Goal: Task Accomplishment & Management: Manage account settings

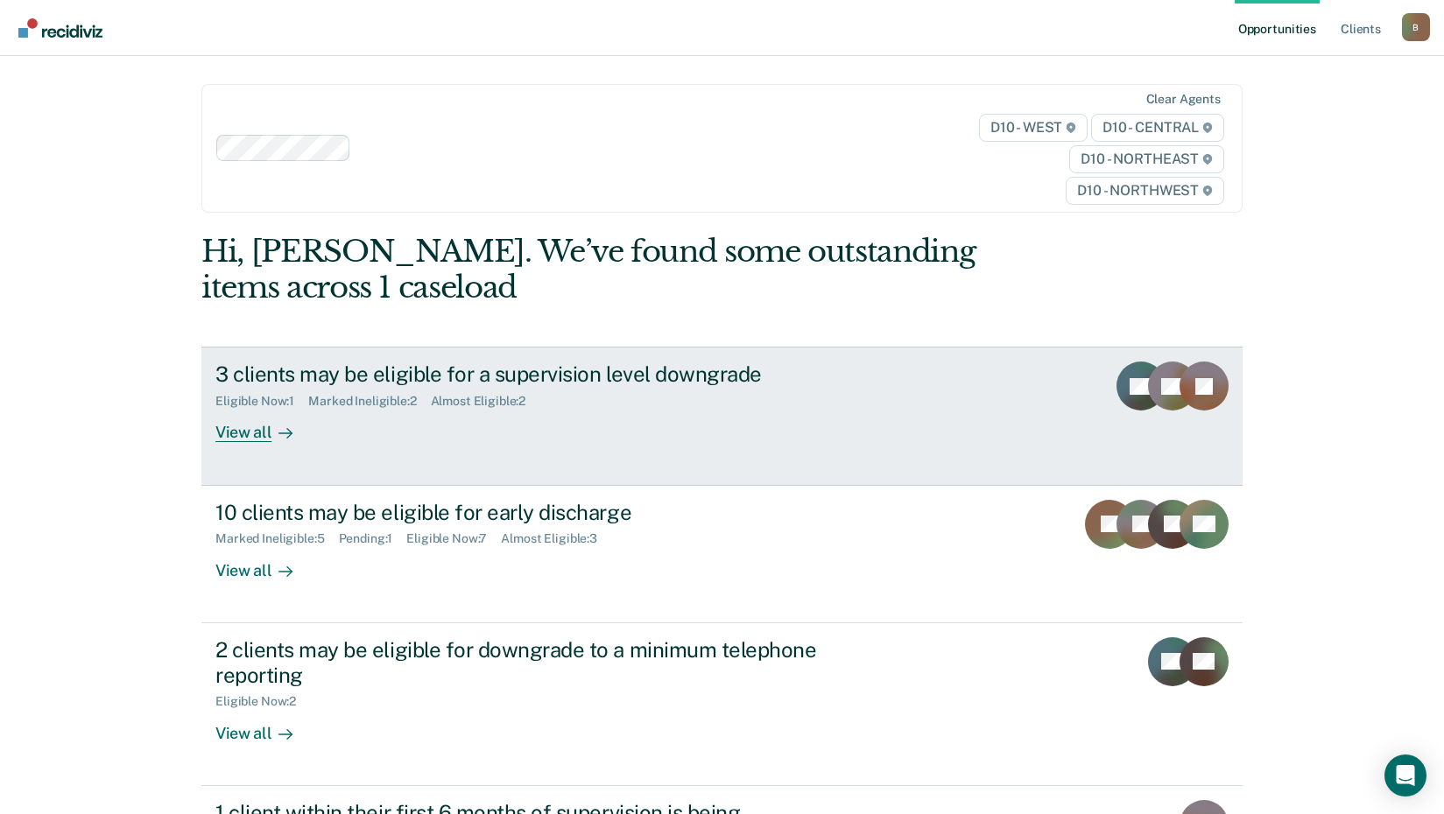
click at [278, 446] on link "3 clients may be eligible for a supervision level downgrade Eligible Now : 1 Ma…" at bounding box center [721, 416] width 1041 height 138
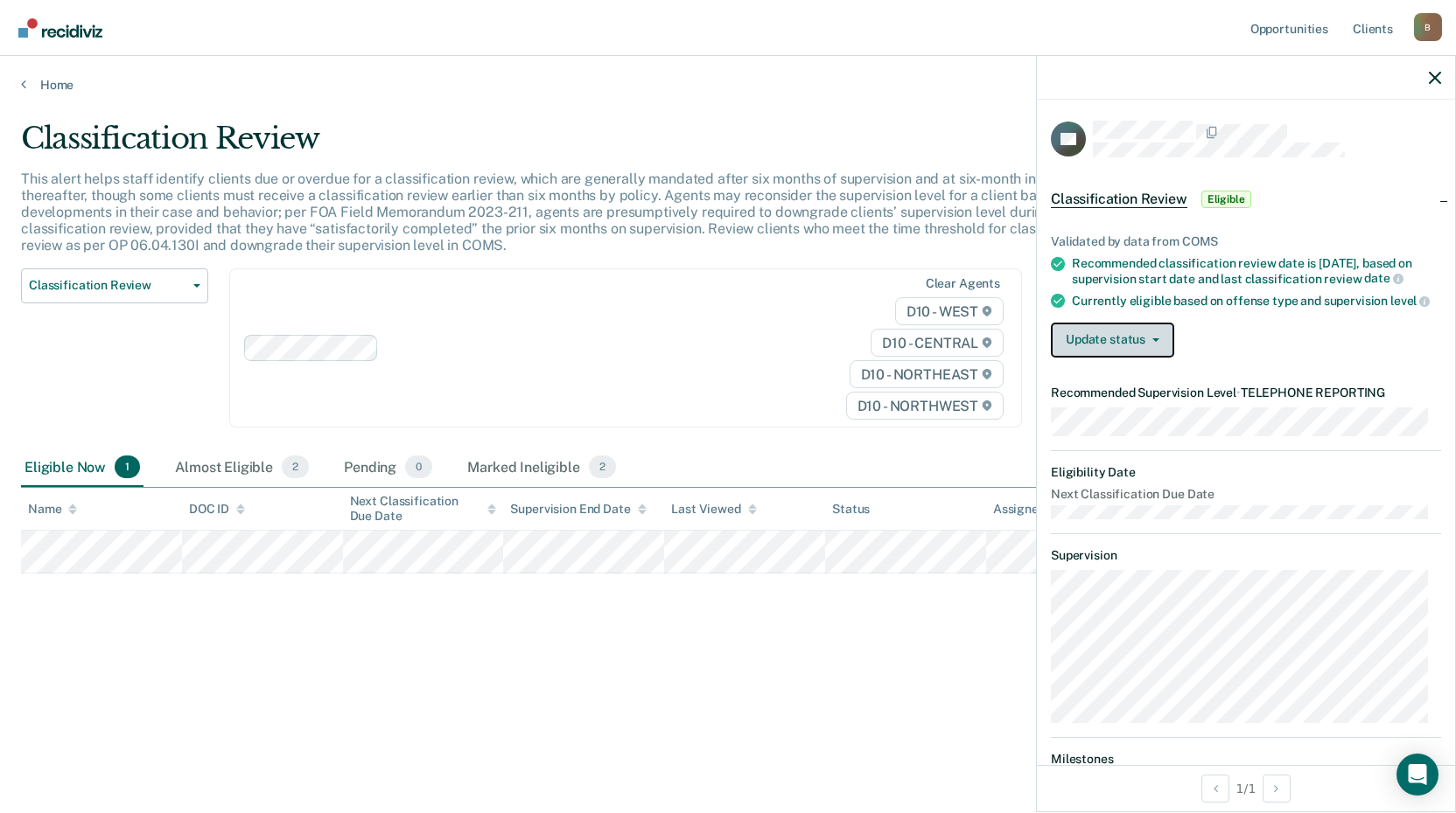
click at [1122, 352] on button "Update status" at bounding box center [1112, 340] width 123 height 35
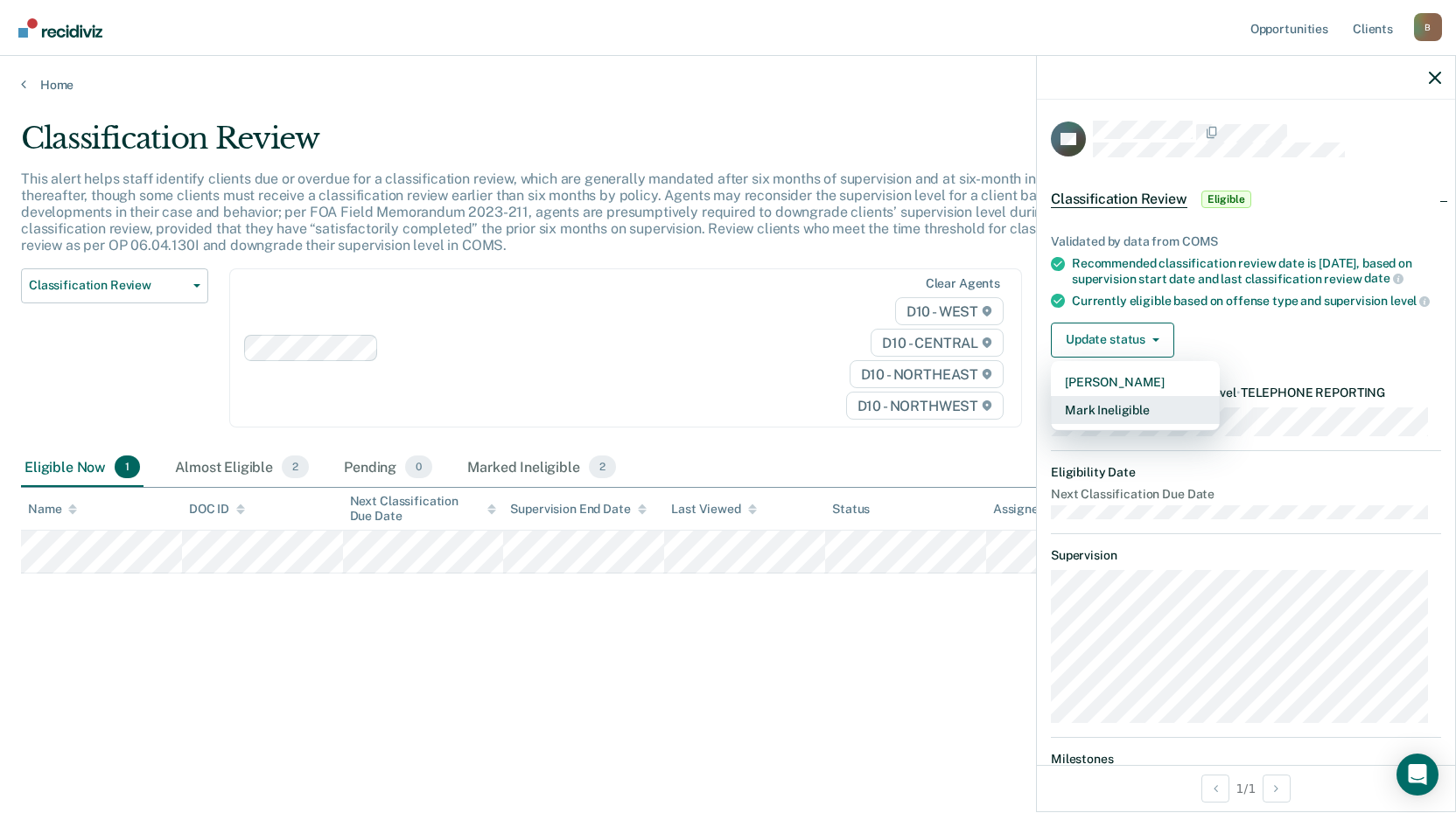
click at [1136, 424] on button "Mark Ineligible" at bounding box center [1135, 410] width 169 height 28
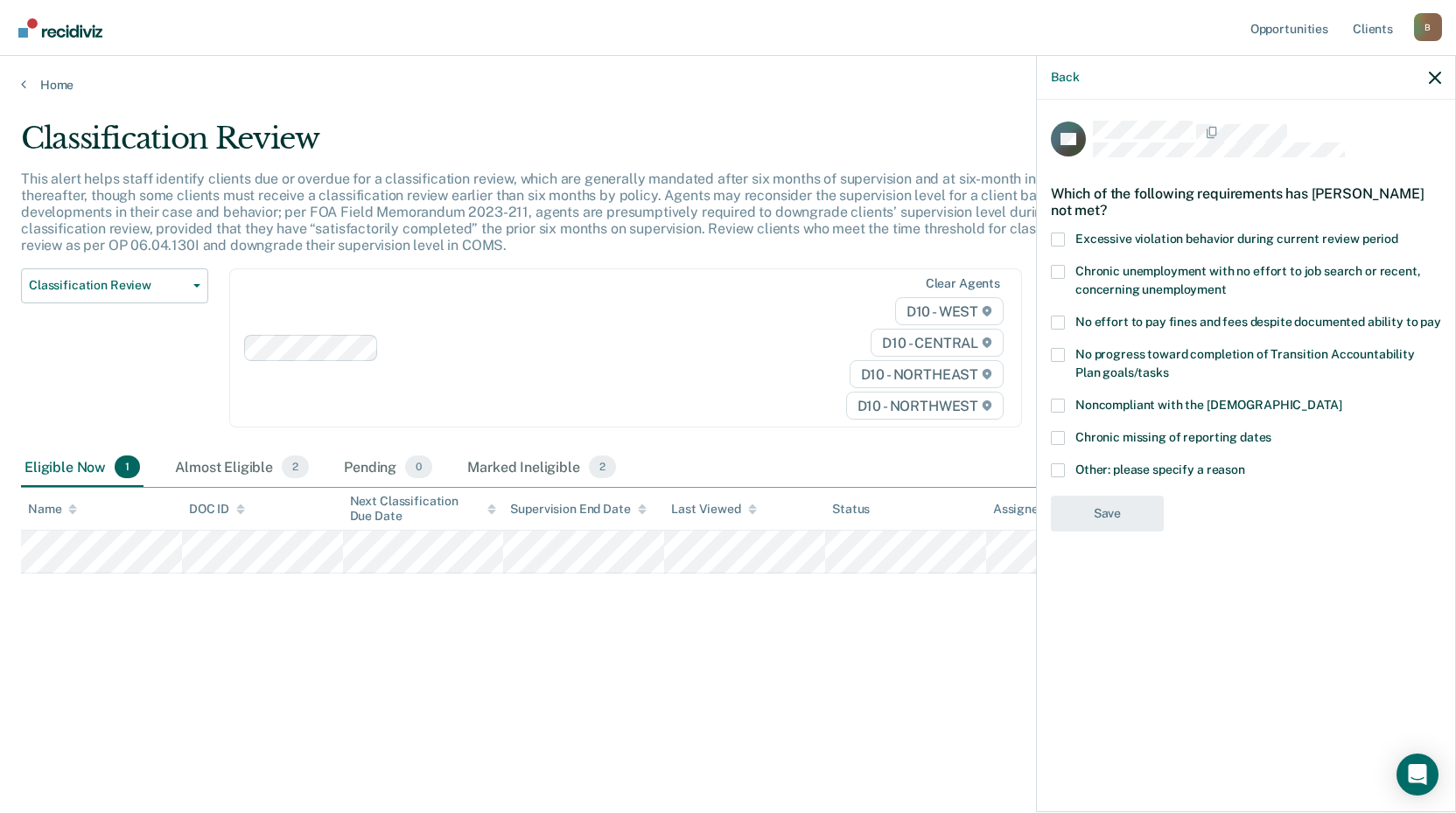
click at [1058, 437] on span at bounding box center [1058, 438] width 14 height 14
click at [1271, 431] on input "Chronic missing of reporting dates" at bounding box center [1271, 431] width 0 height 0
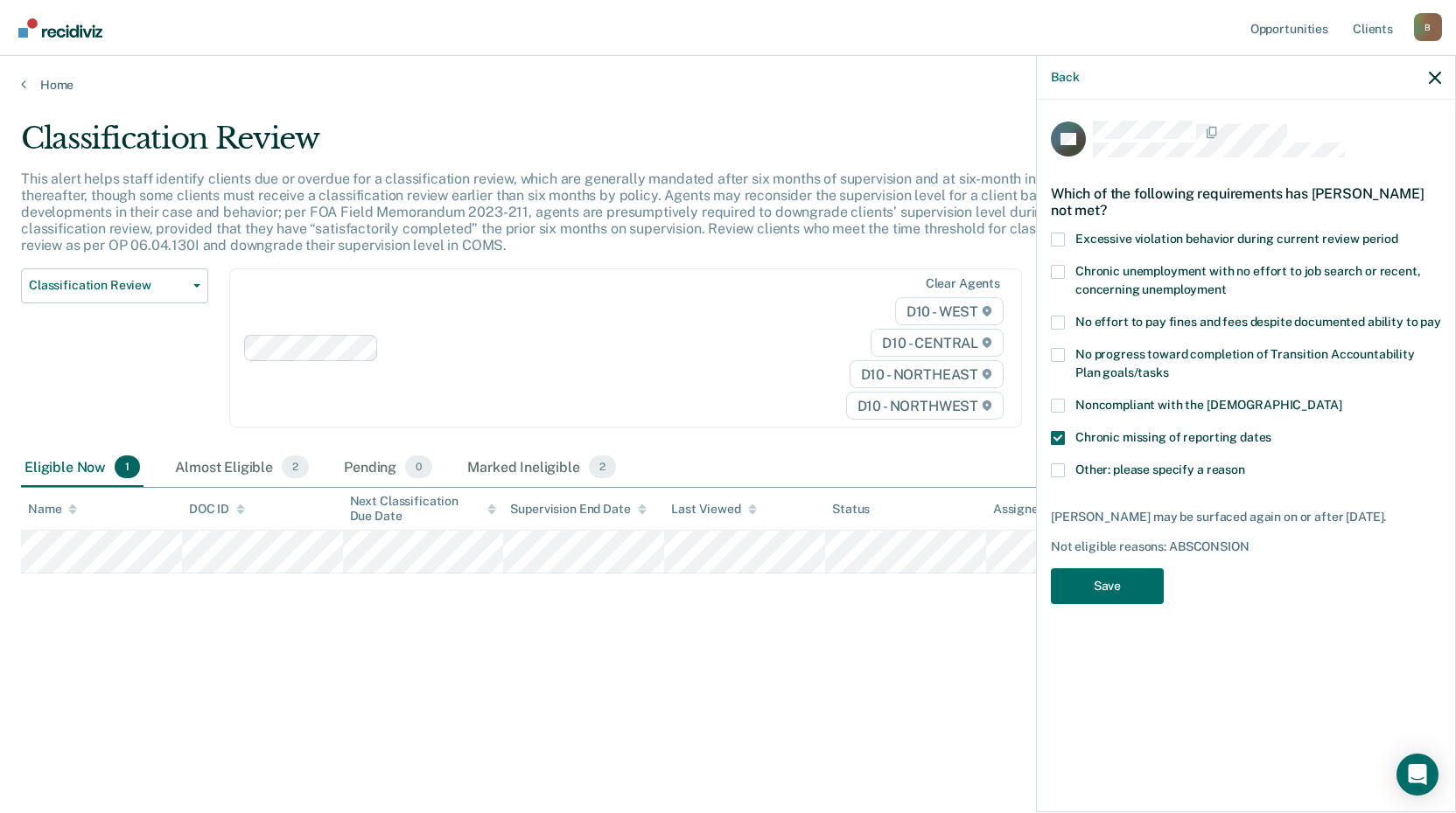
click at [1058, 437] on span at bounding box center [1058, 438] width 14 height 14
click at [1271, 431] on input "Chronic missing of reporting dates" at bounding box center [1271, 431] width 0 height 0
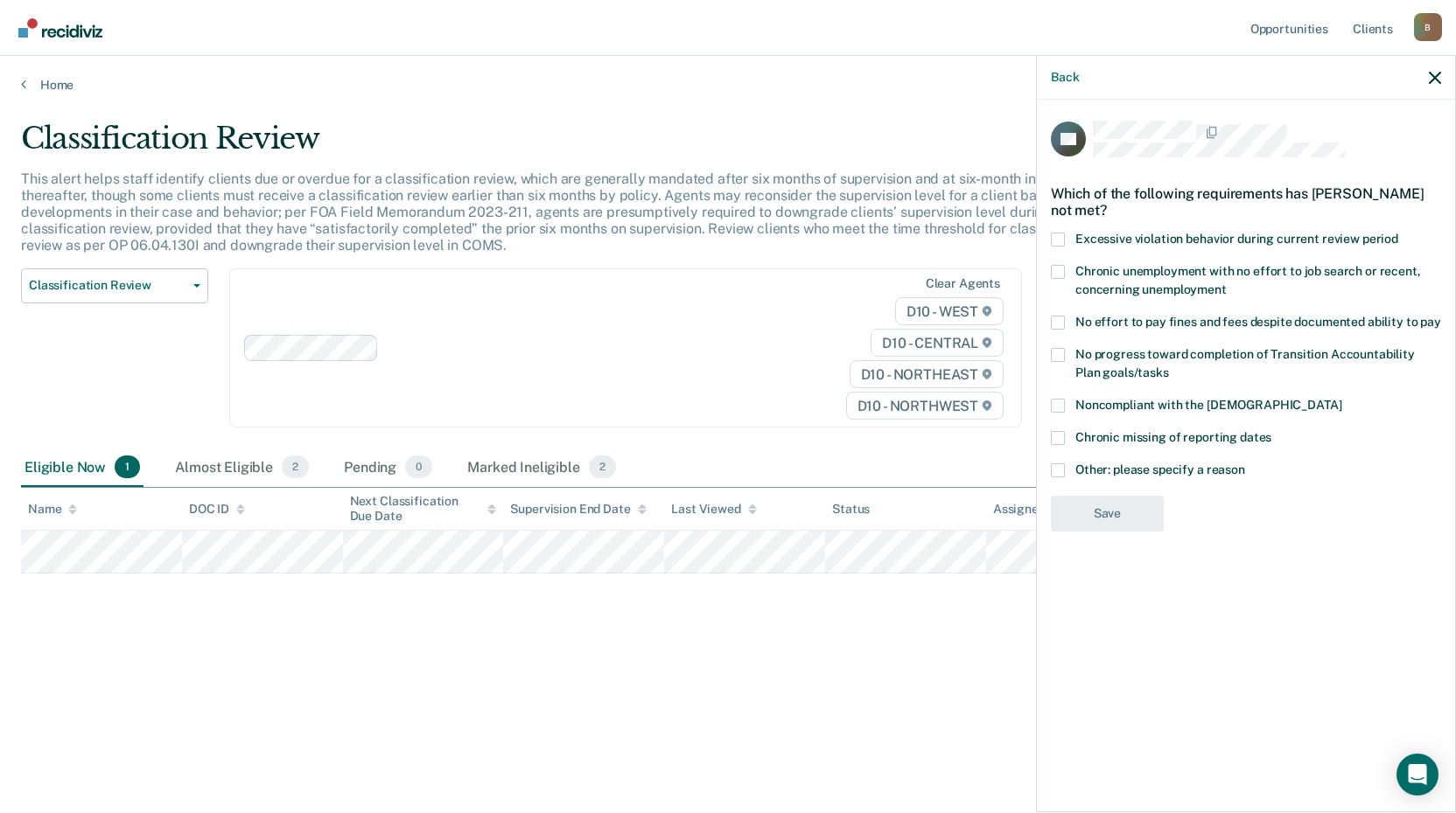
click at [1055, 475] on span at bounding box center [1058, 470] width 14 height 14
click at [1245, 463] on input "Other: please specify a reason" at bounding box center [1245, 463] width 0 height 0
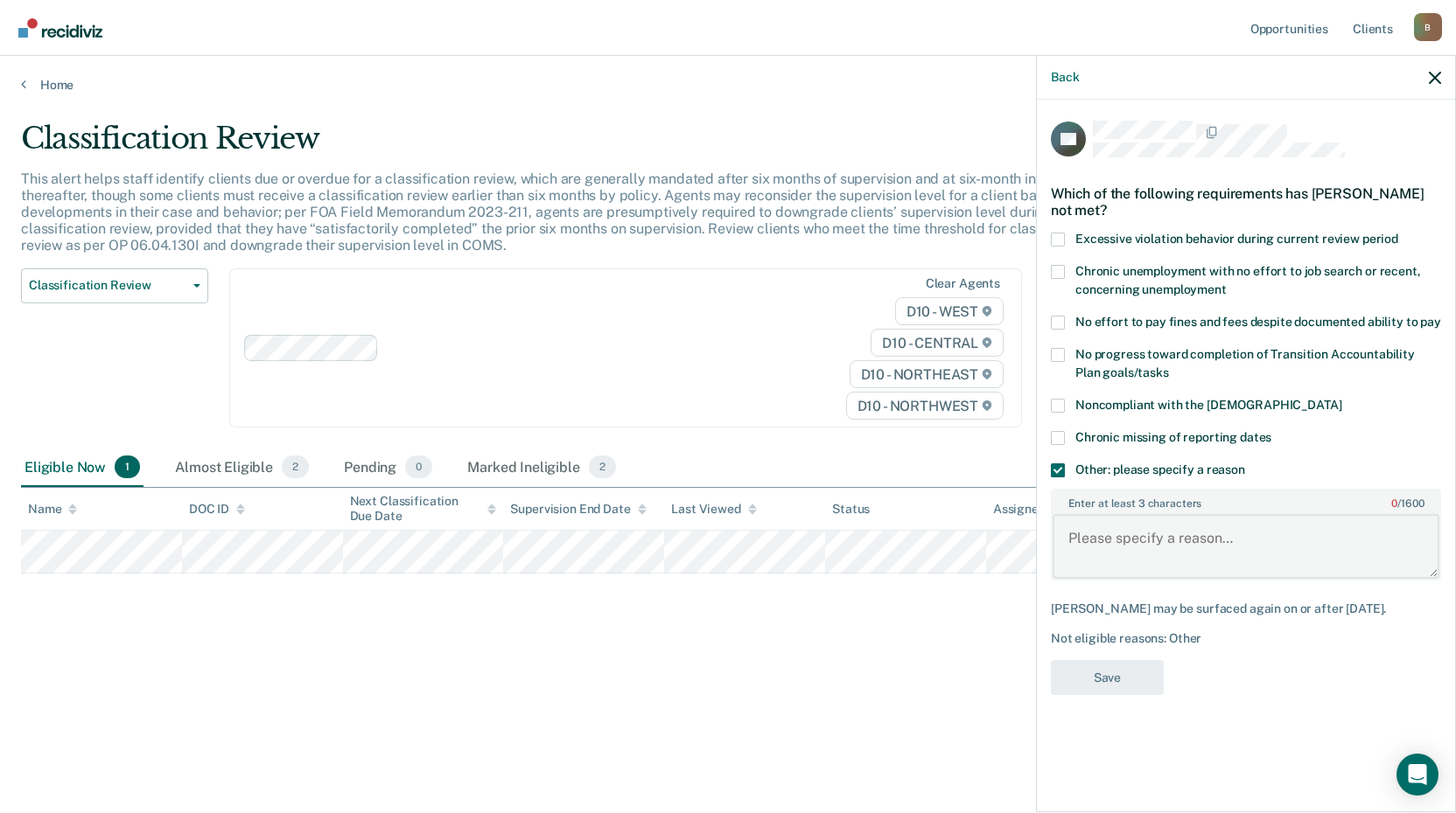
click at [1097, 561] on textarea "Enter at least 3 characters 0 / 1600" at bounding box center [1245, 546] width 387 height 65
type textarea "Non-compliant with programming"
click at [1135, 687] on button "Save" at bounding box center [1107, 678] width 113 height 36
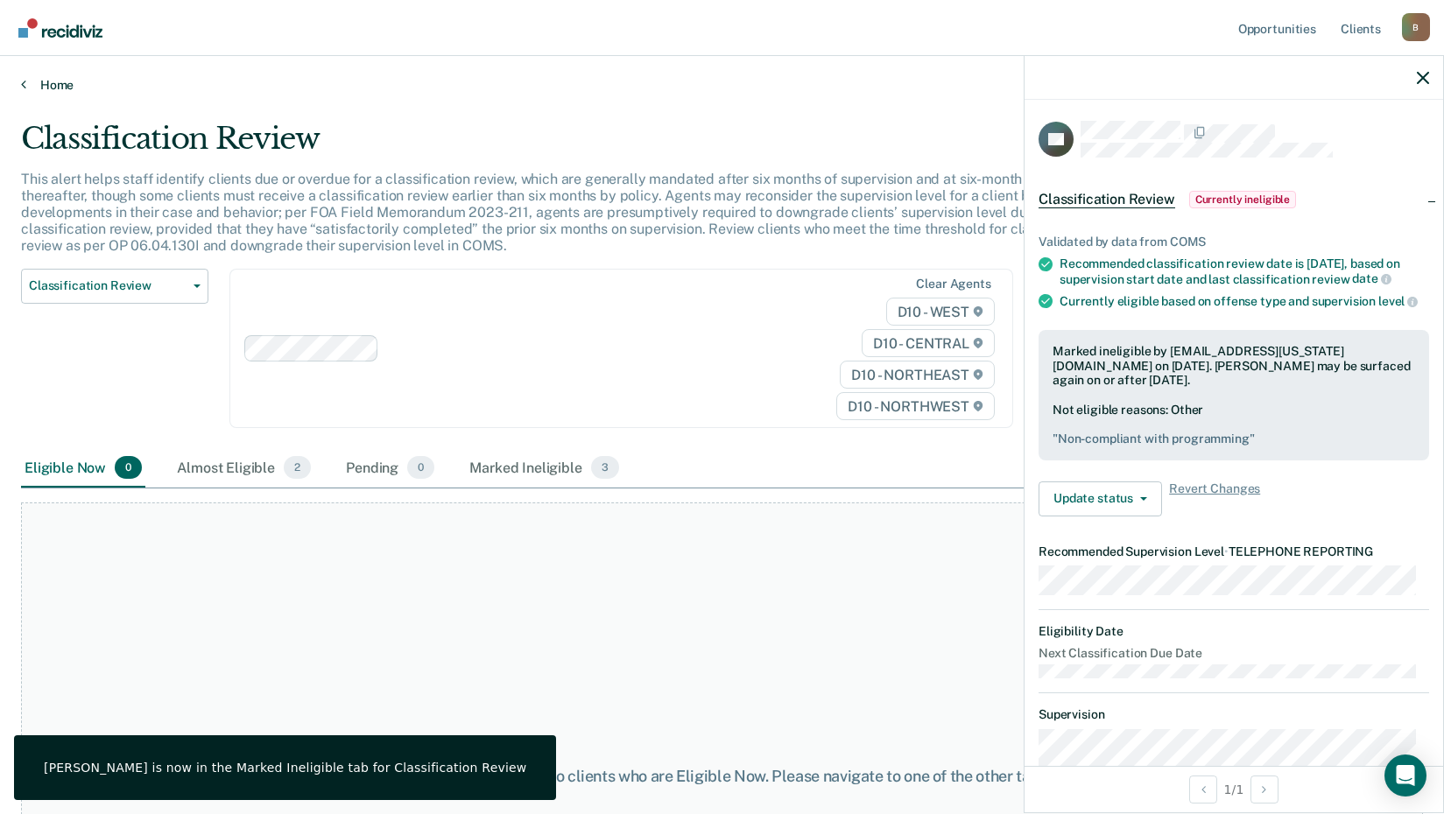
click at [44, 77] on link "Home" at bounding box center [722, 85] width 1402 height 16
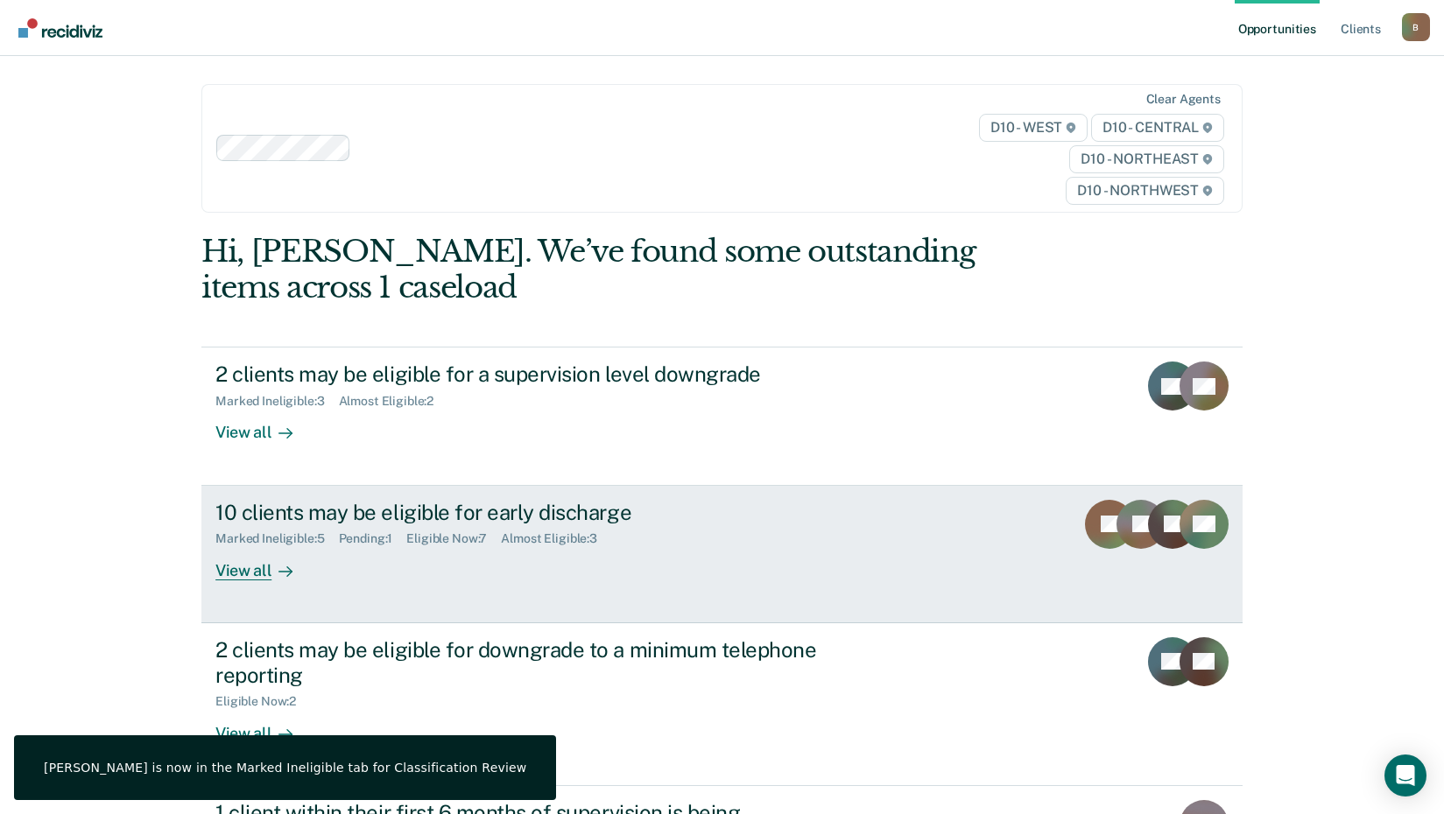
click at [239, 564] on div "View all" at bounding box center [264, 563] width 98 height 34
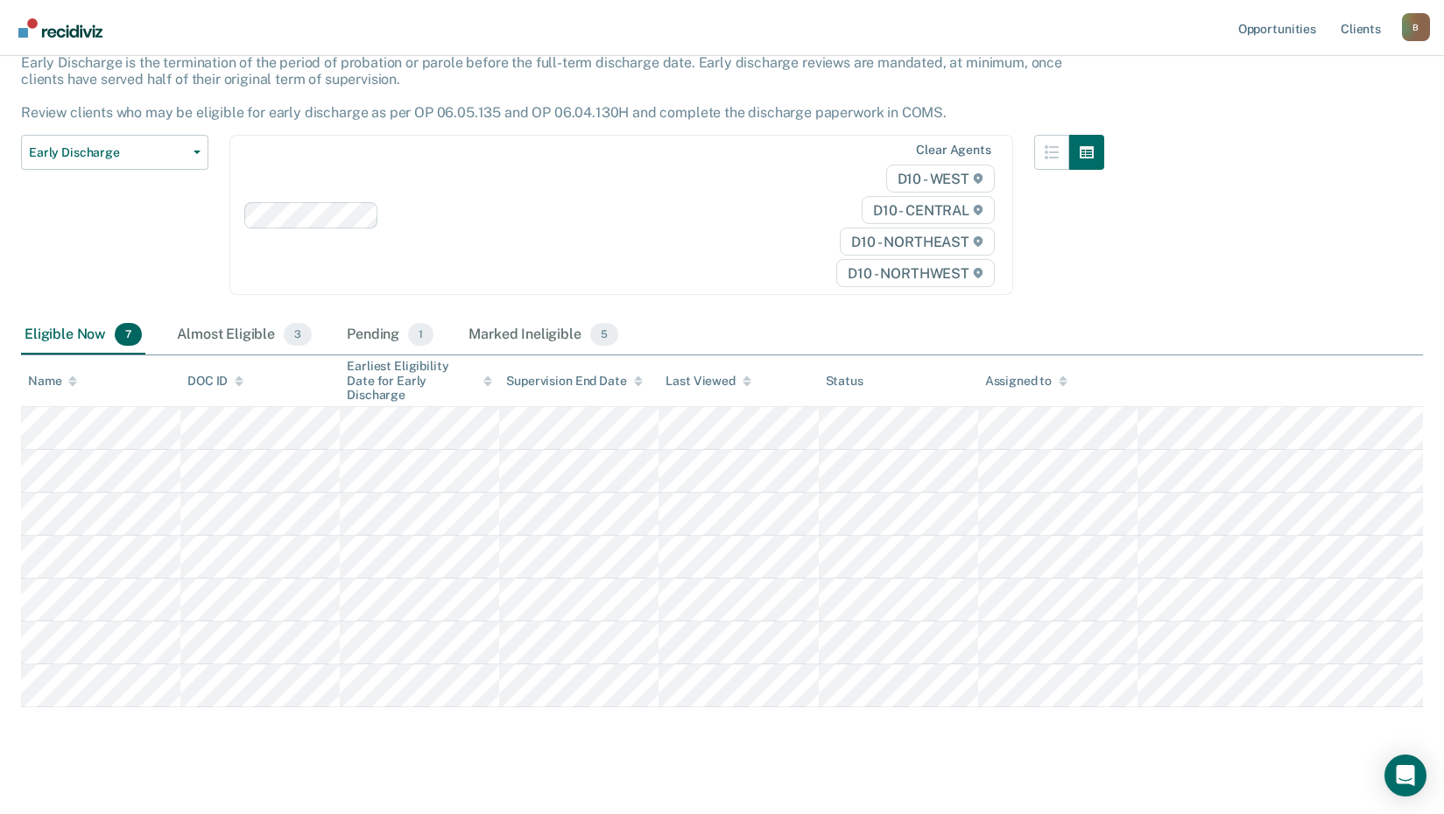
scroll to position [127, 0]
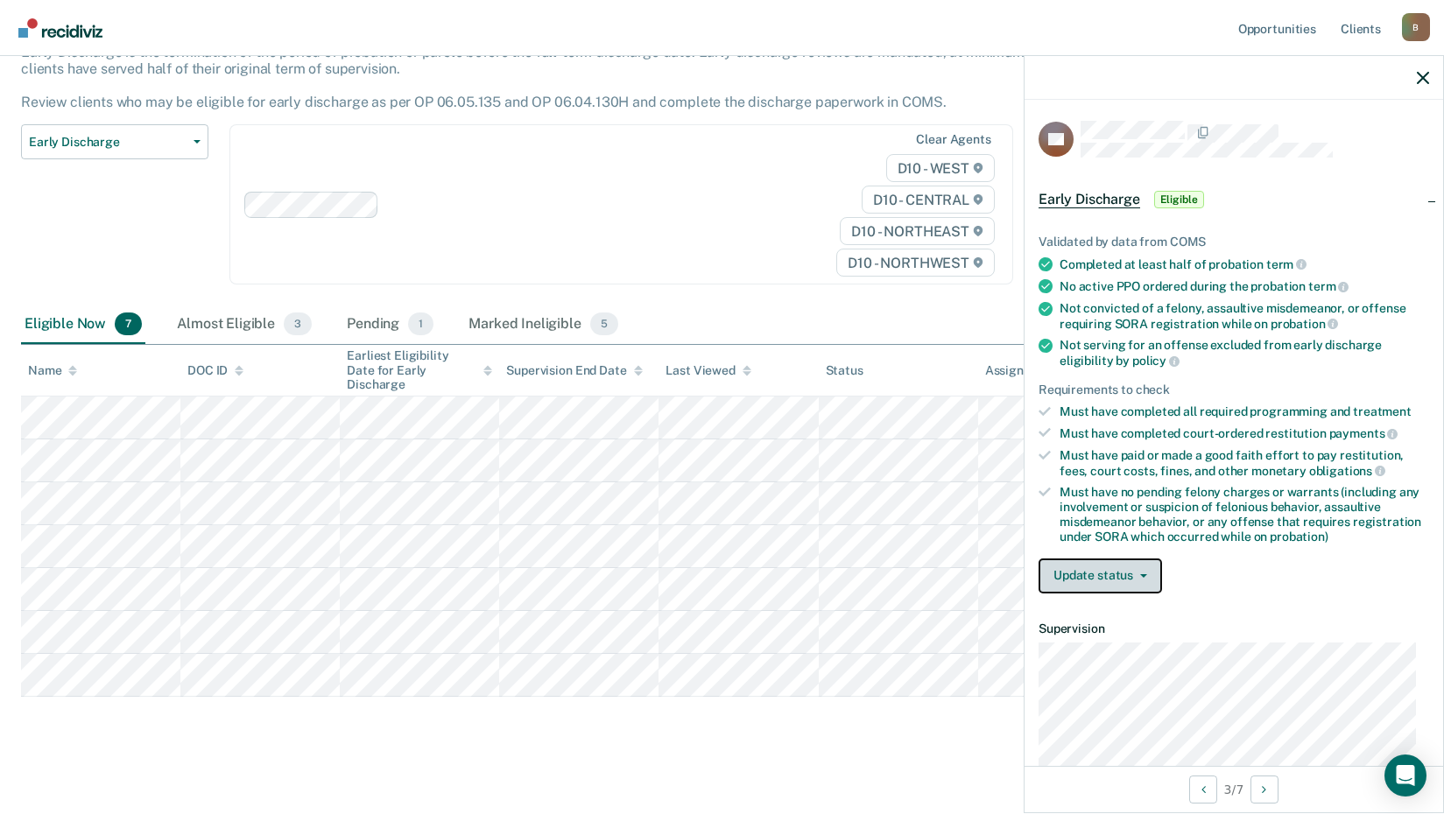
click at [1114, 577] on button "Update status" at bounding box center [1099, 576] width 123 height 35
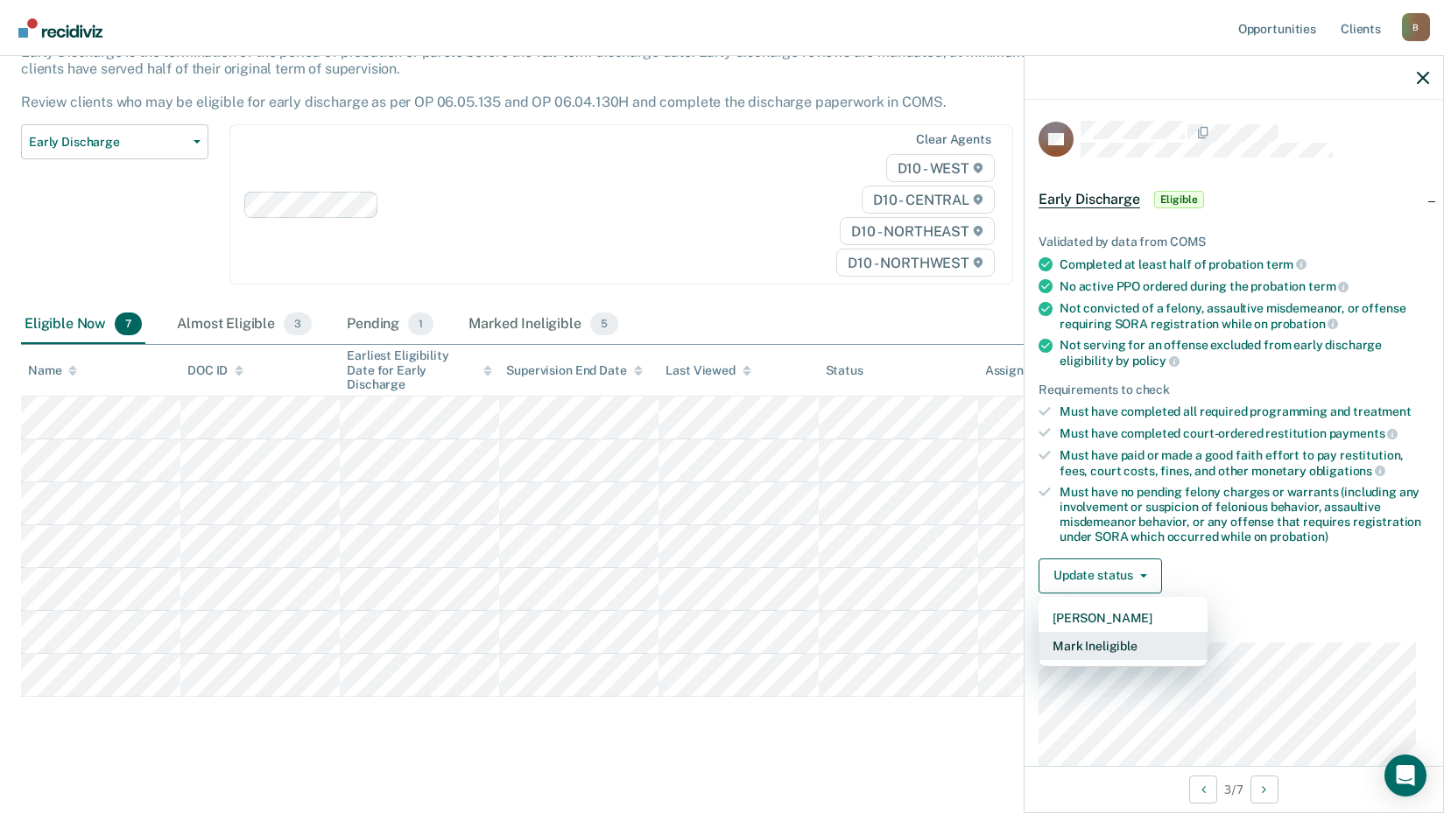
click at [1123, 639] on button "Mark Ineligible" at bounding box center [1122, 646] width 169 height 28
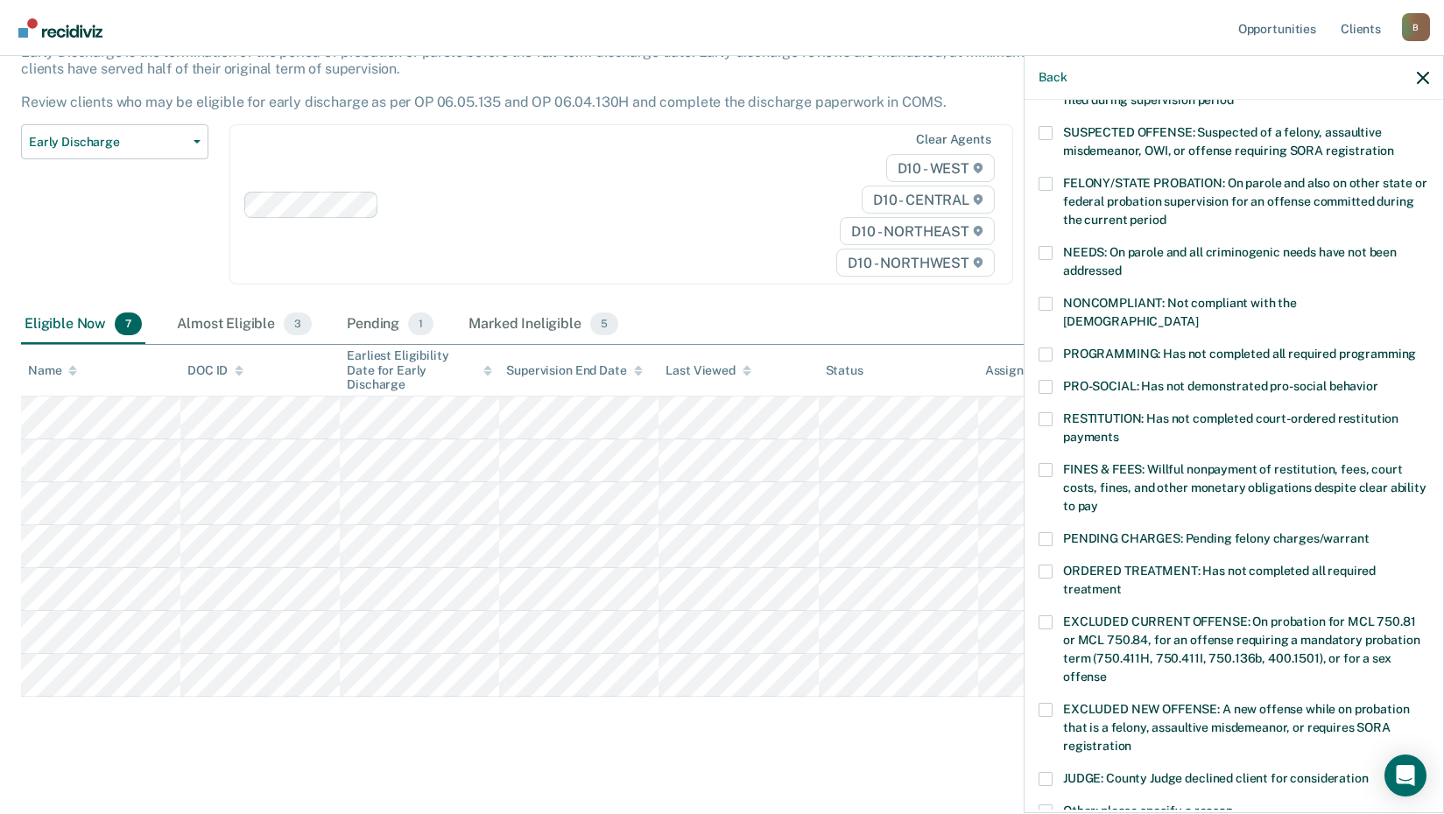
scroll to position [175, 0]
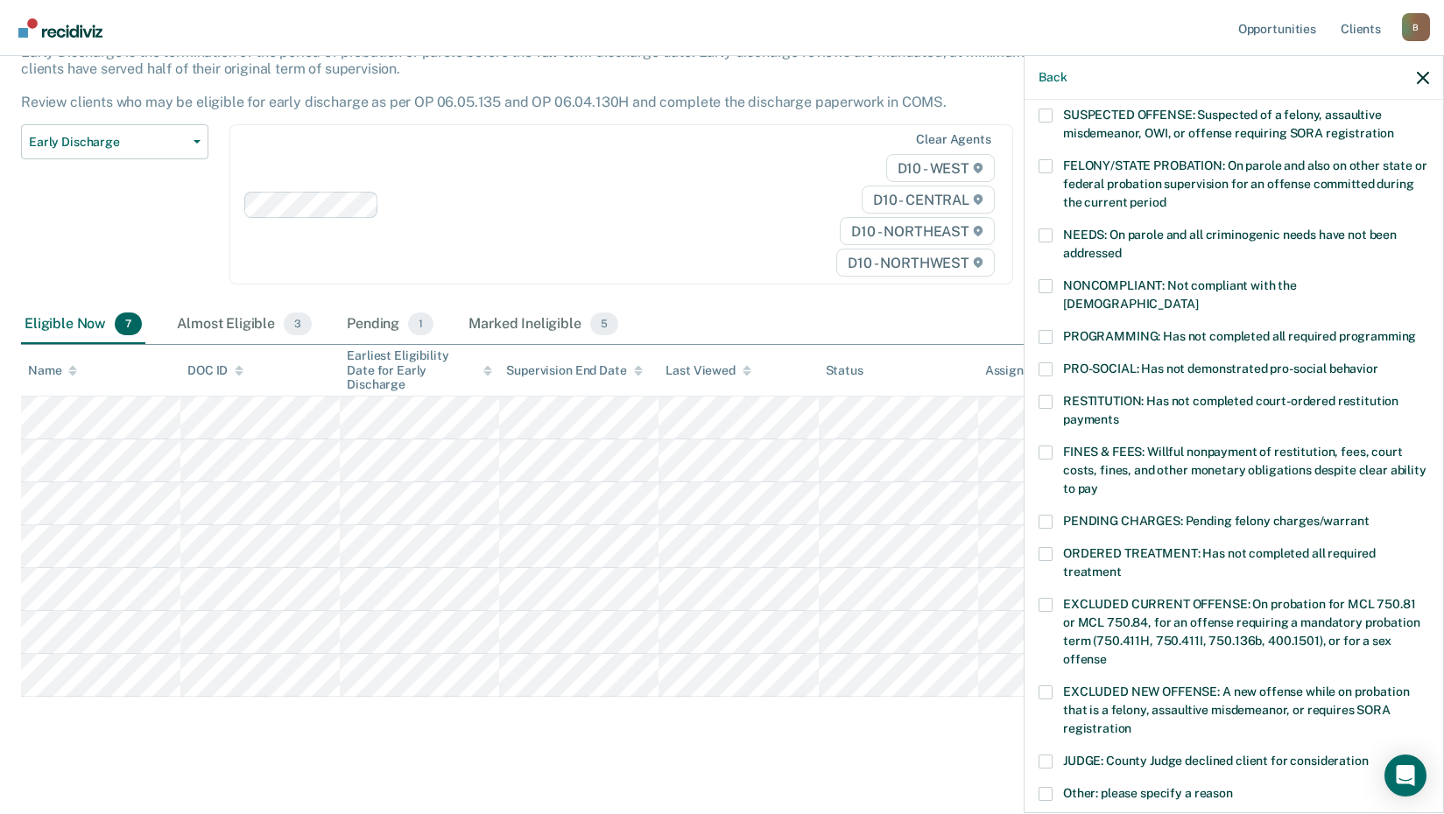
click at [1033, 427] on div "SR Which of the following requirements has [PERSON_NAME] not met? [MEDICAL_DATA…" at bounding box center [1233, 455] width 419 height 710
click at [1051, 446] on span at bounding box center [1045, 453] width 14 height 14
click at [1098, 482] on input "FINES & FEES: Willful nonpayment of restitution, fees, court costs, fines, and …" at bounding box center [1098, 482] width 0 height 0
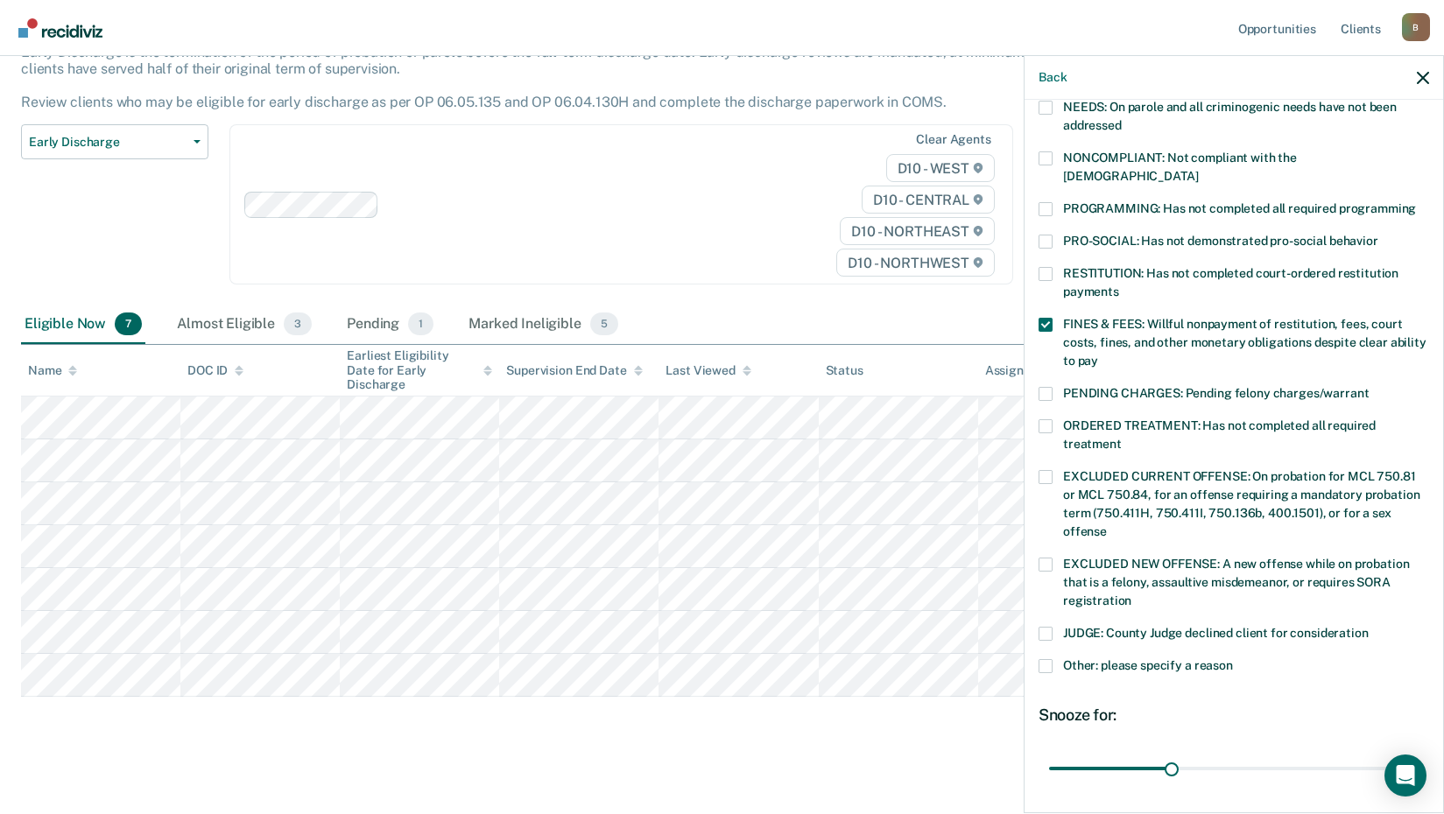
scroll to position [410, 0]
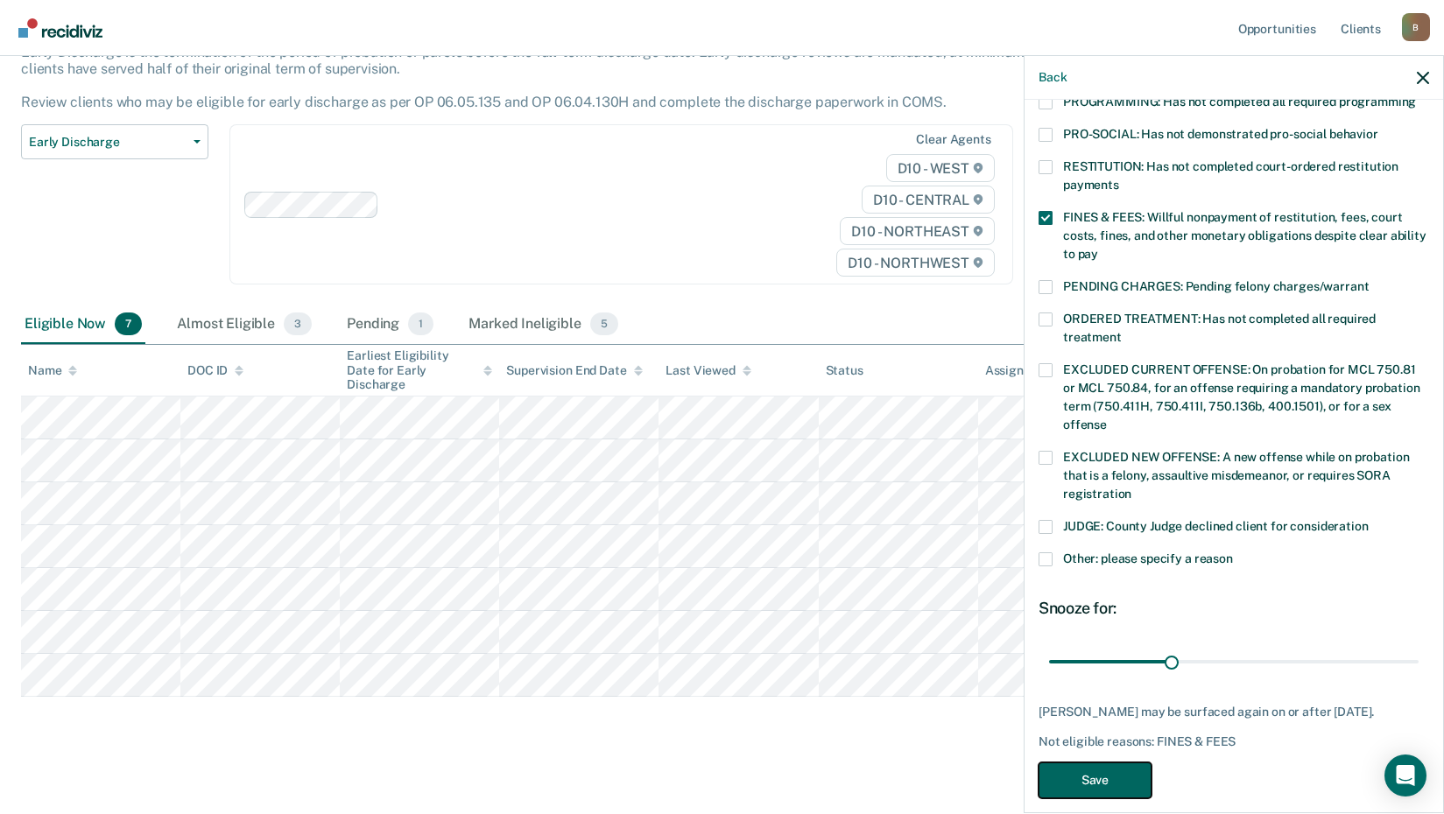
drag, startPoint x: 1108, startPoint y: 755, endPoint x: 1088, endPoint y: 744, distance: 22.7
click at [1108, 763] on button "Save" at bounding box center [1094, 781] width 113 height 36
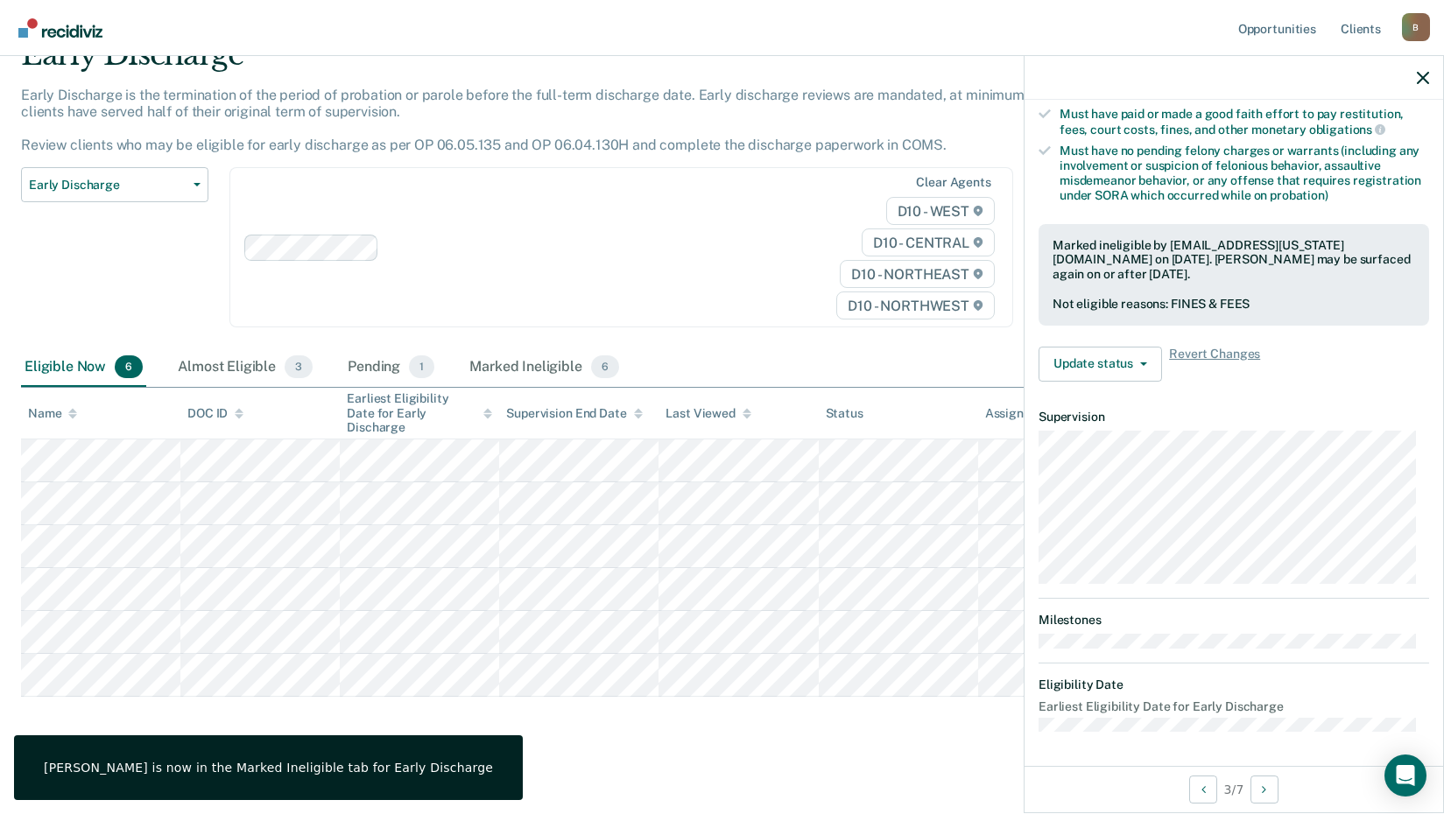
scroll to position [212, 0]
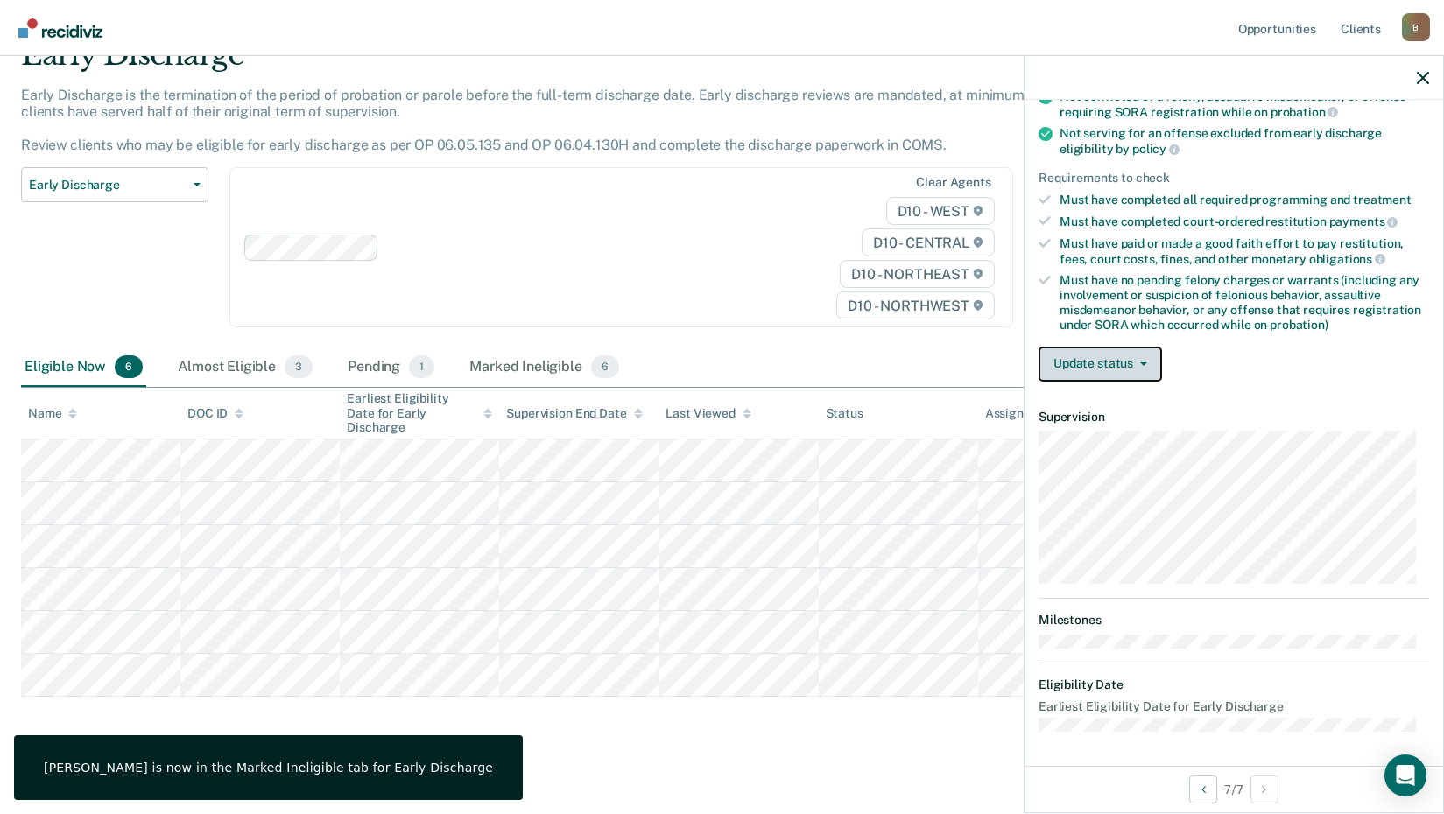
click at [1140, 362] on icon "button" at bounding box center [1143, 364] width 7 height 4
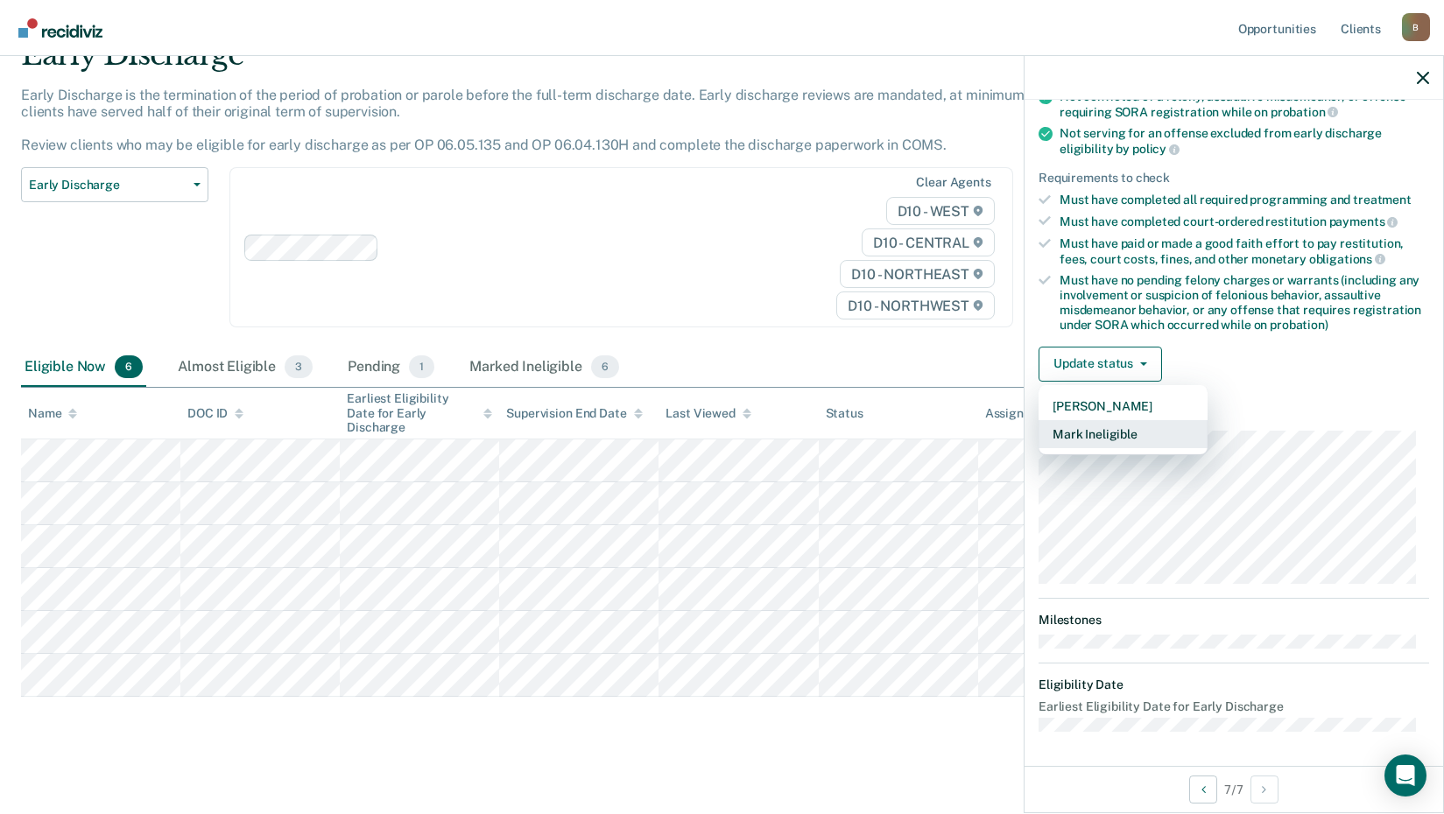
click at [1136, 430] on button "Mark Ineligible" at bounding box center [1122, 434] width 169 height 28
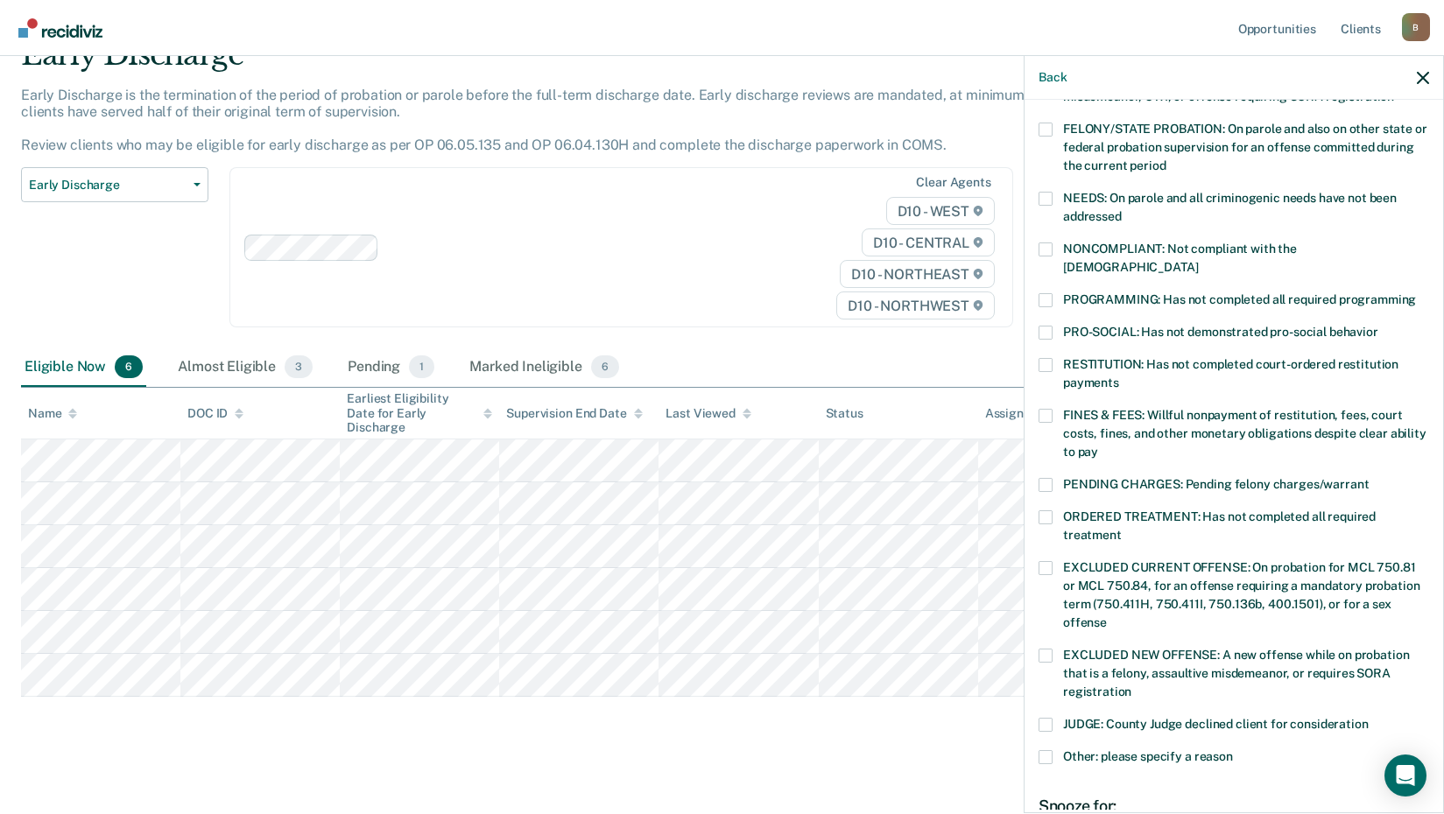
click at [1046, 750] on span at bounding box center [1045, 757] width 14 height 14
click at [1233, 750] on input "Other: please specify a reason" at bounding box center [1233, 750] width 0 height 0
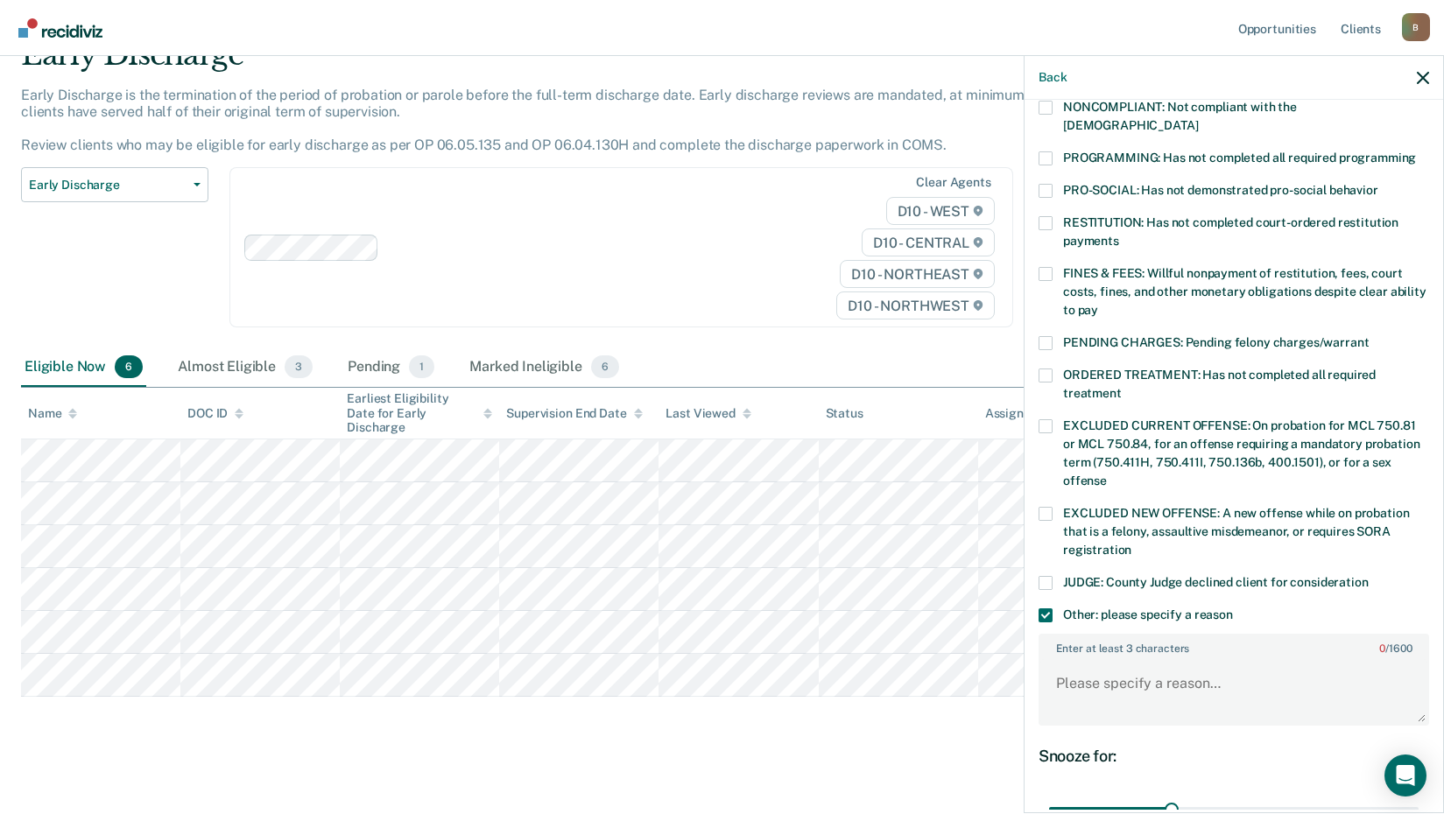
scroll to position [387, 0]
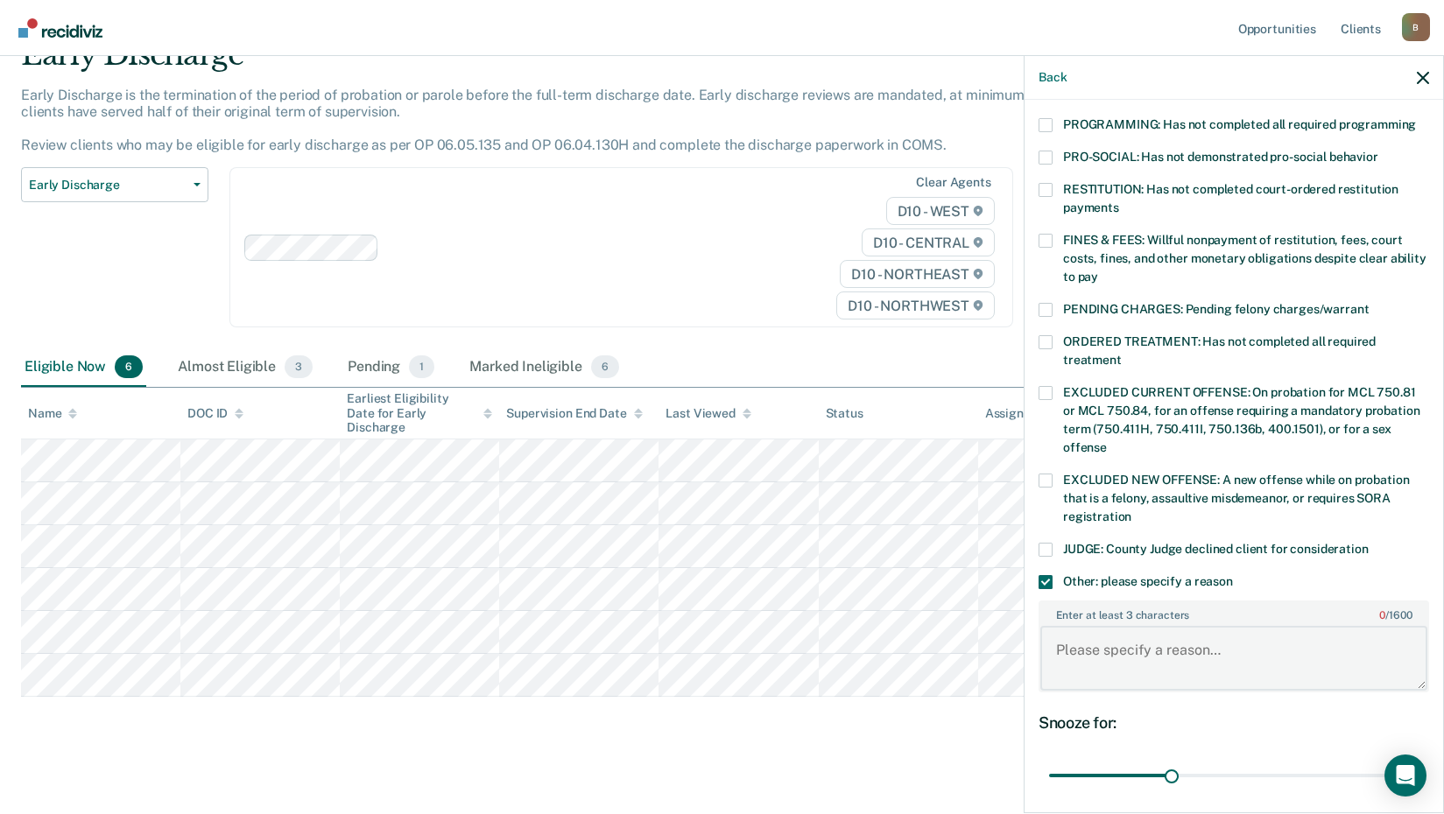
click at [1164, 642] on textarea "Enter at least 3 characters 0 / 1600" at bounding box center [1233, 658] width 387 height 65
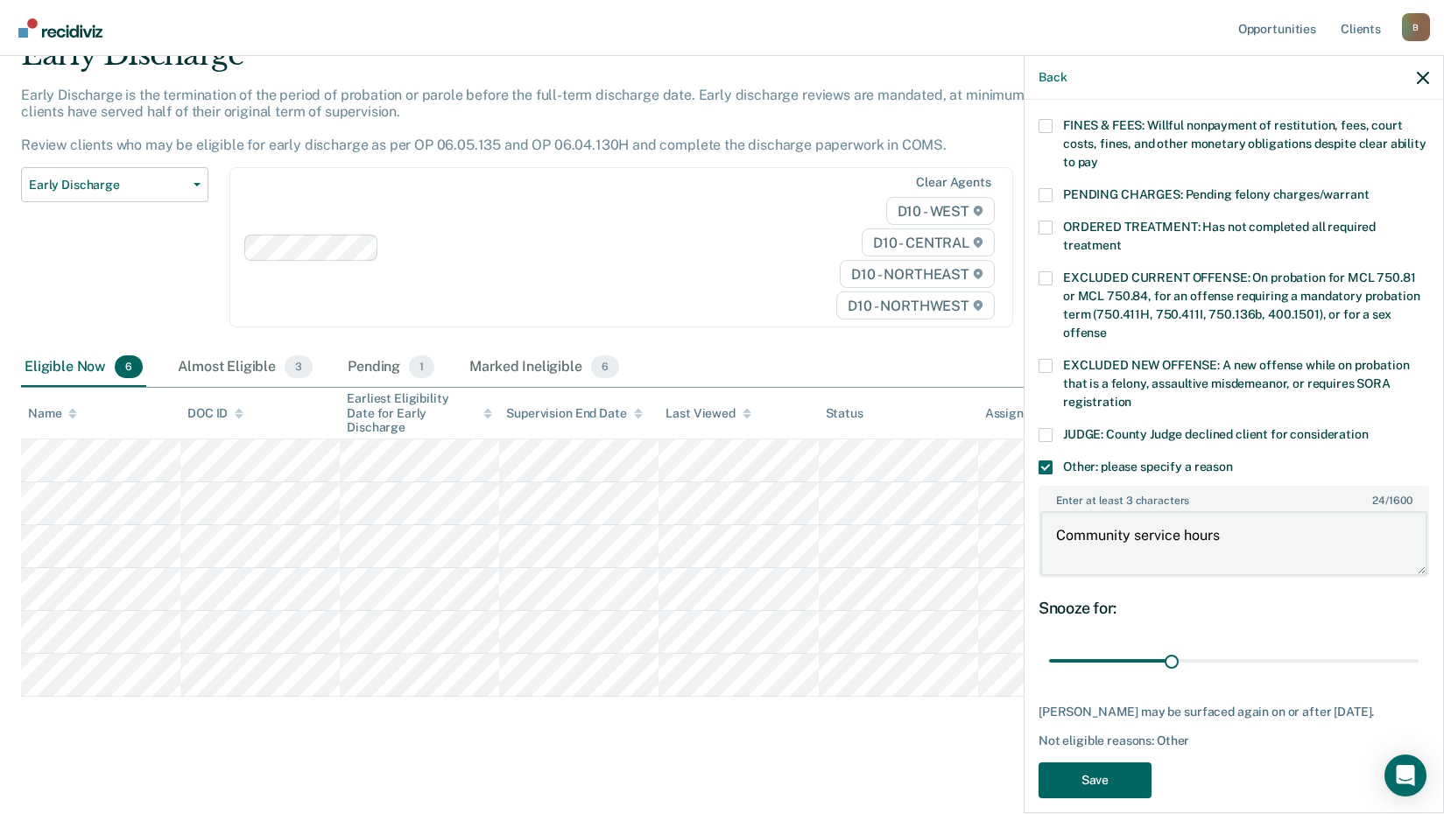
type textarea "Community service hours"
click at [1108, 764] on button "Save" at bounding box center [1094, 781] width 113 height 36
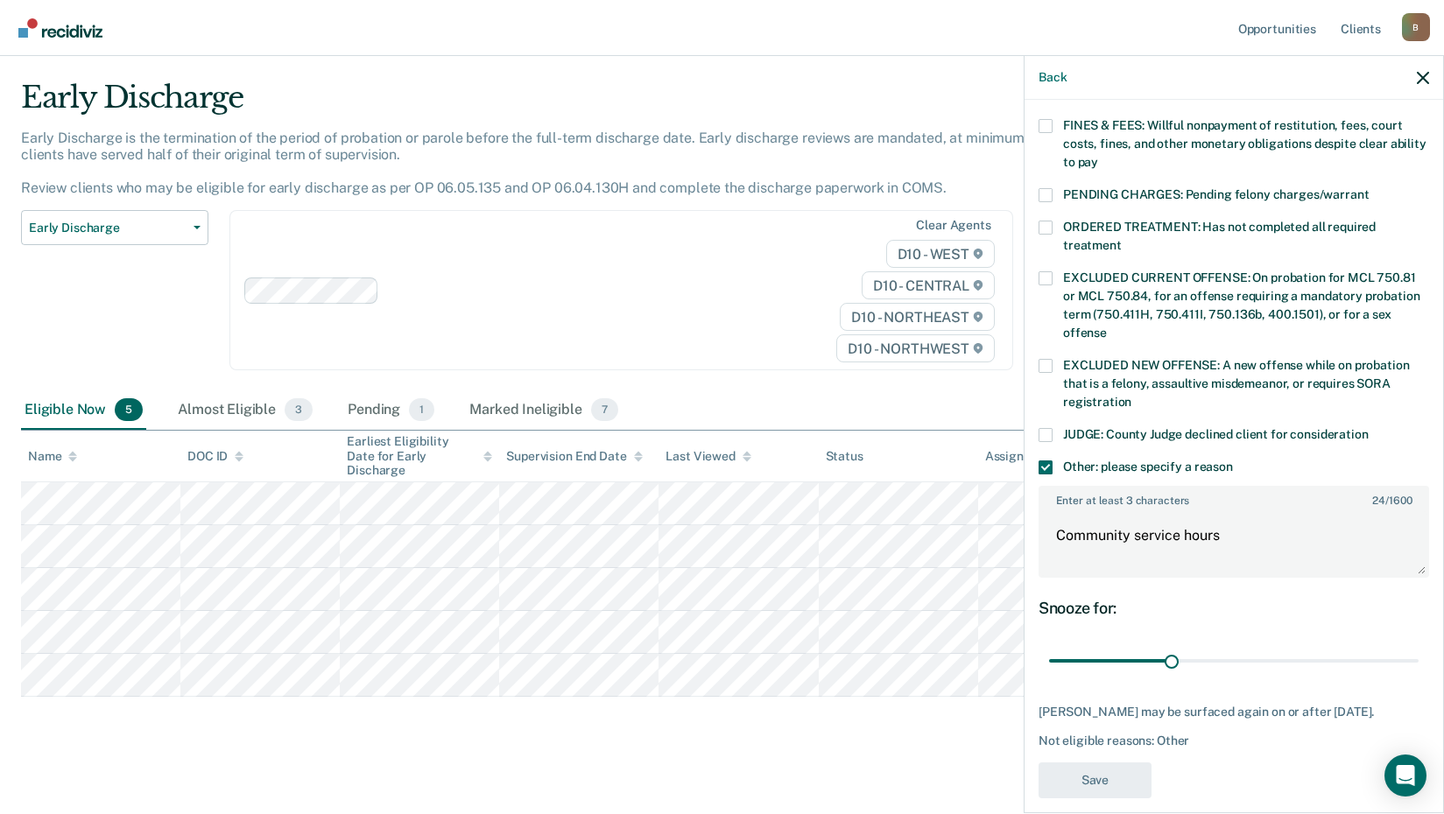
scroll to position [369, 0]
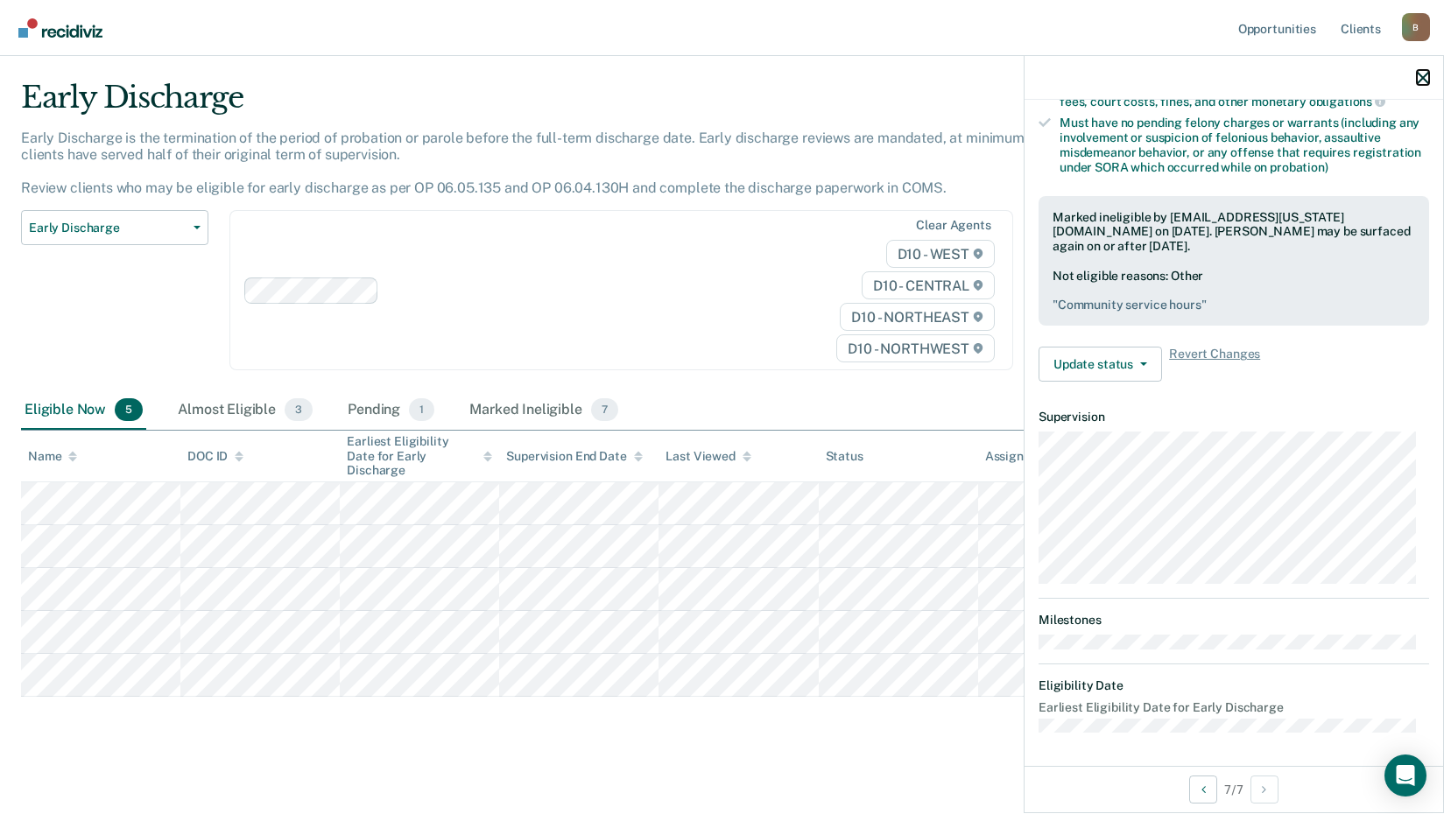
click at [1422, 77] on icon "button" at bounding box center [1423, 78] width 12 height 12
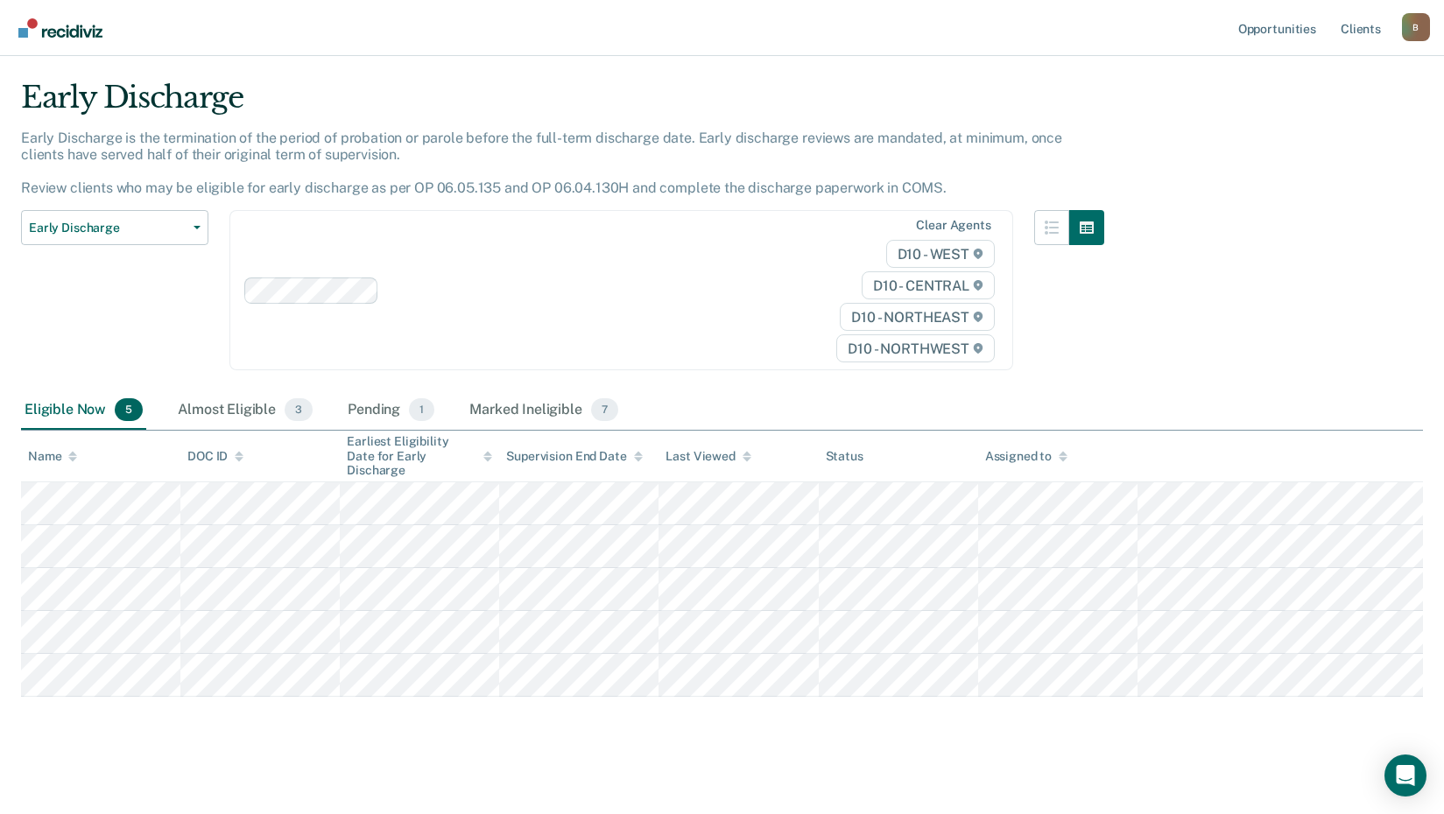
click at [43, 26] on img "Go to Recidiviz Home" at bounding box center [60, 27] width 84 height 19
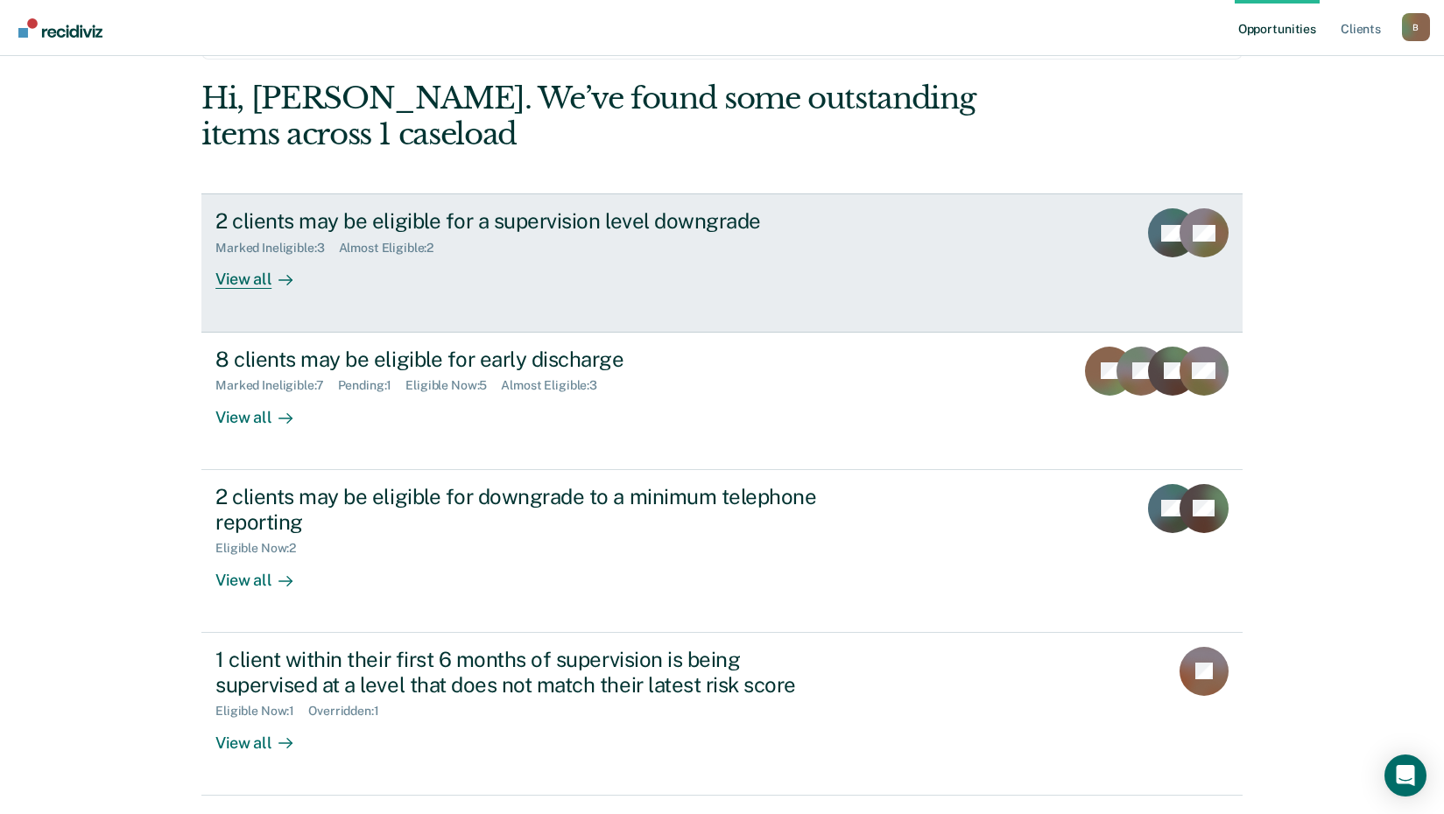
scroll to position [175, 0]
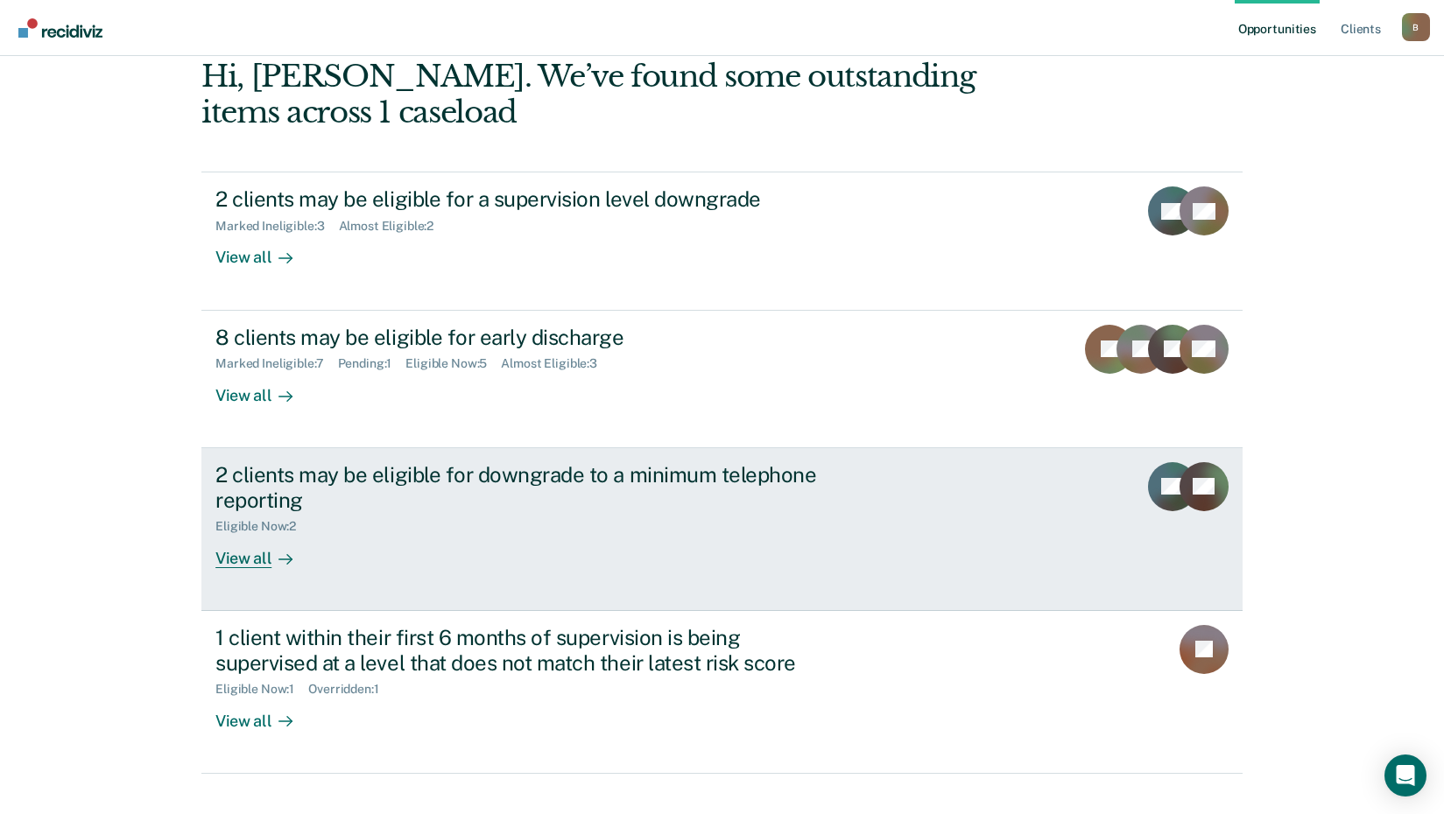
click at [447, 475] on div "2 clients may be eligible for downgrade to a minimum telephone reporting" at bounding box center [522, 487] width 615 height 51
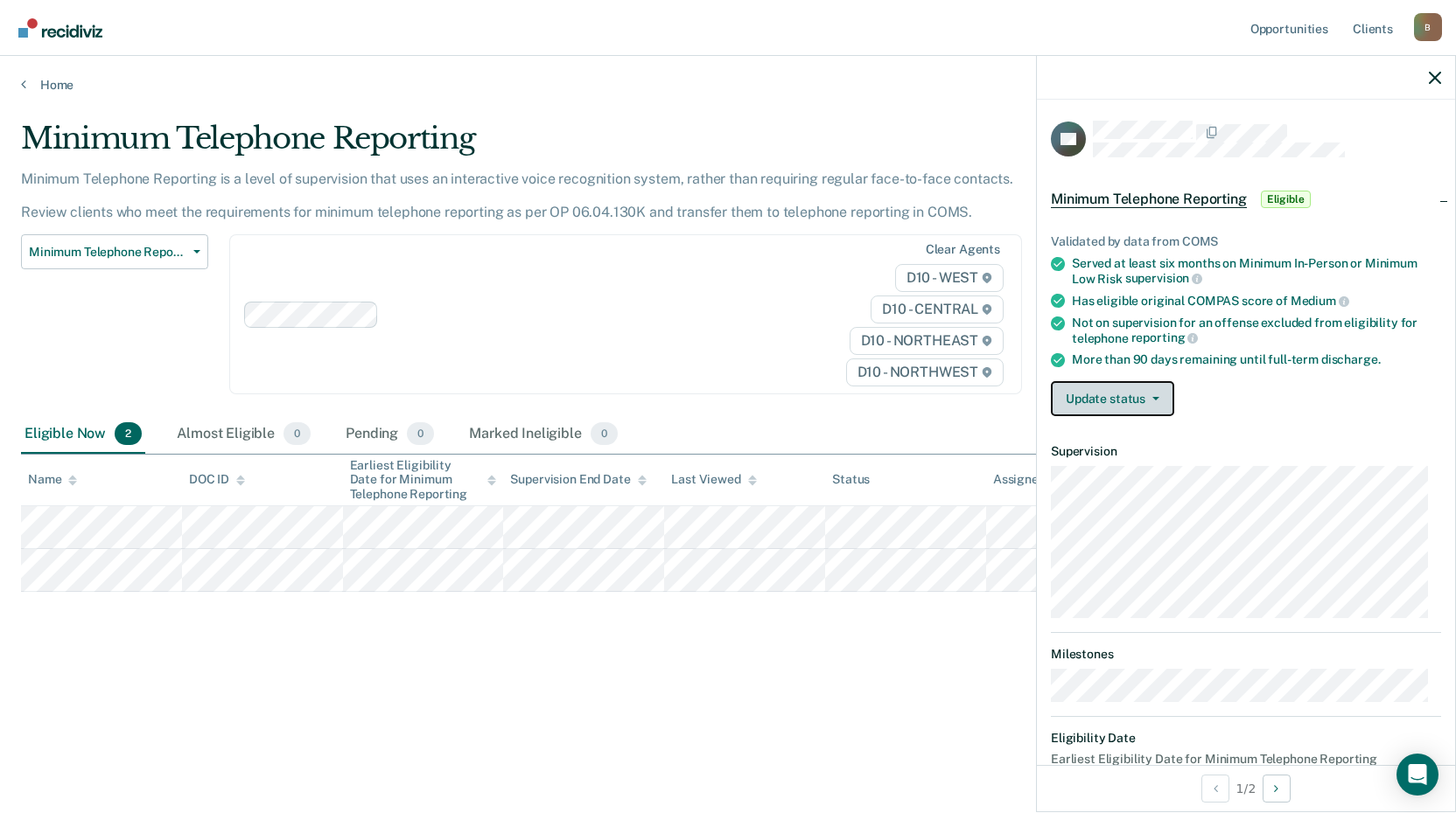
click at [1154, 398] on icon "button" at bounding box center [1155, 400] width 7 height 4
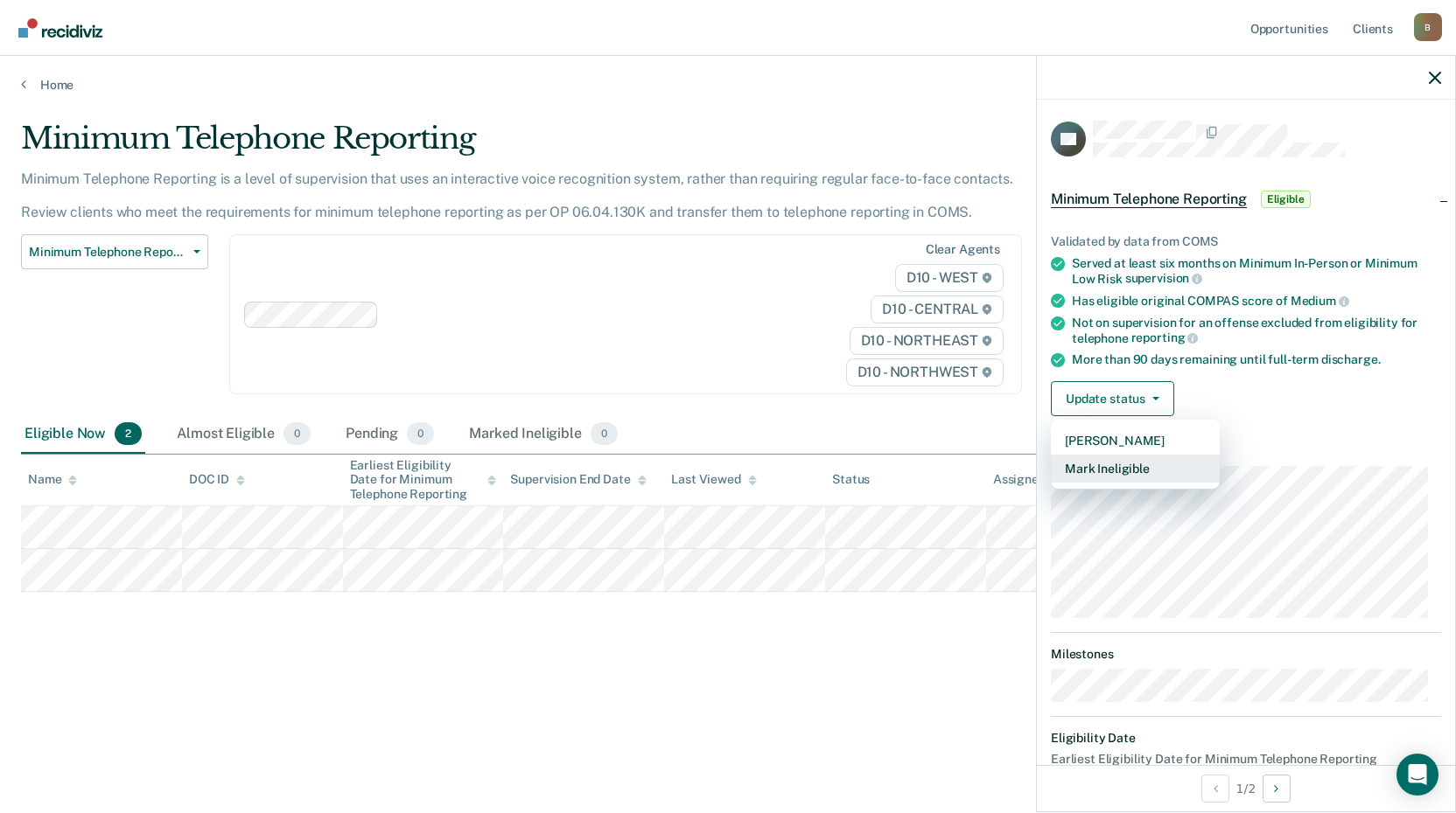
click at [1135, 456] on button "Mark Ineligible" at bounding box center [1135, 468] width 169 height 28
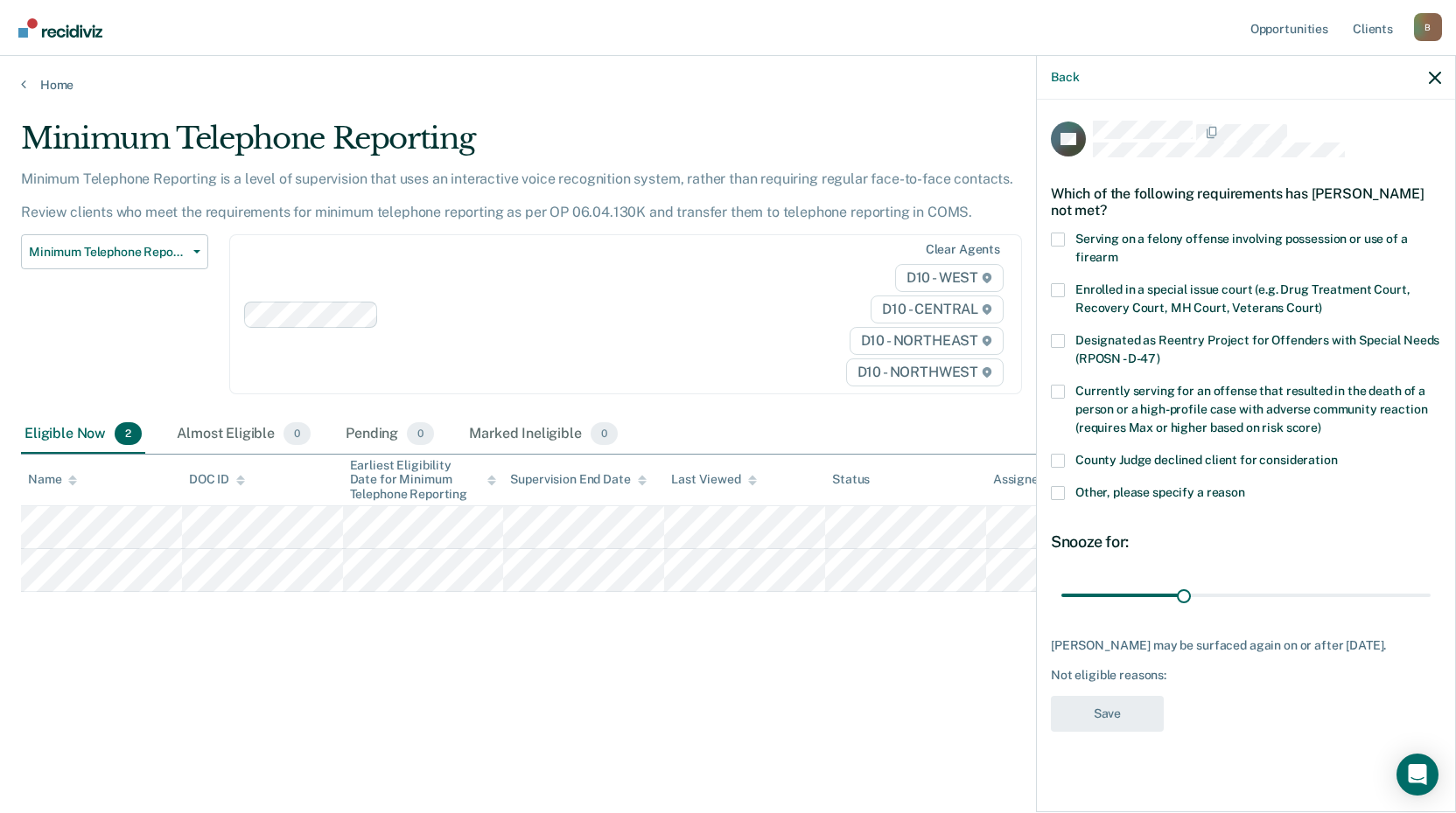
click at [1060, 487] on span at bounding box center [1058, 493] width 14 height 14
click at [1245, 486] on input "Other, please specify a reason" at bounding box center [1245, 486] width 0 height 0
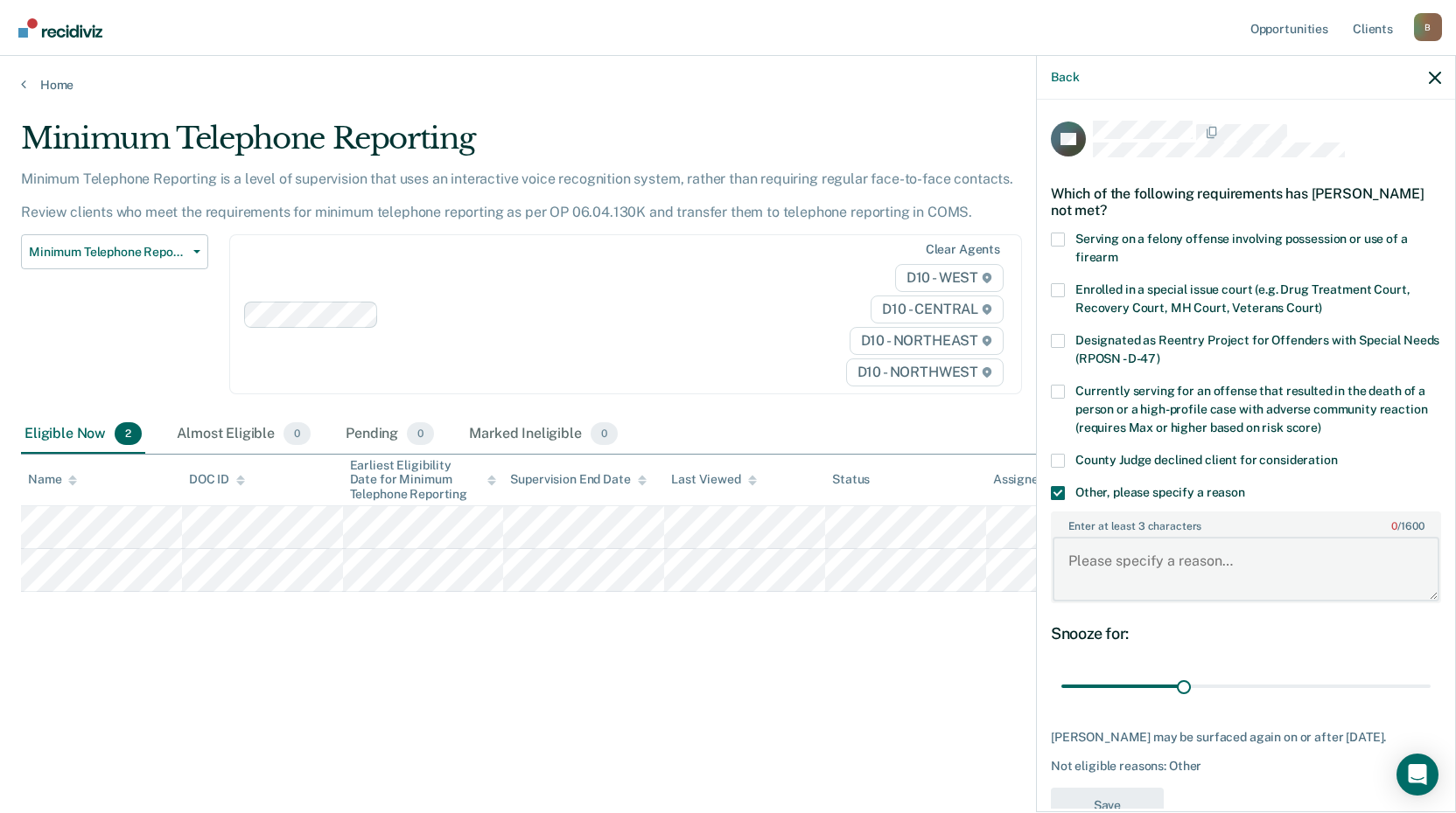
click at [1116, 584] on textarea "Enter at least 3 characters 0 / 1600" at bounding box center [1245, 569] width 387 height 65
type textarea "Pending programming"
click at [1075, 798] on button "Save" at bounding box center [1107, 806] width 113 height 36
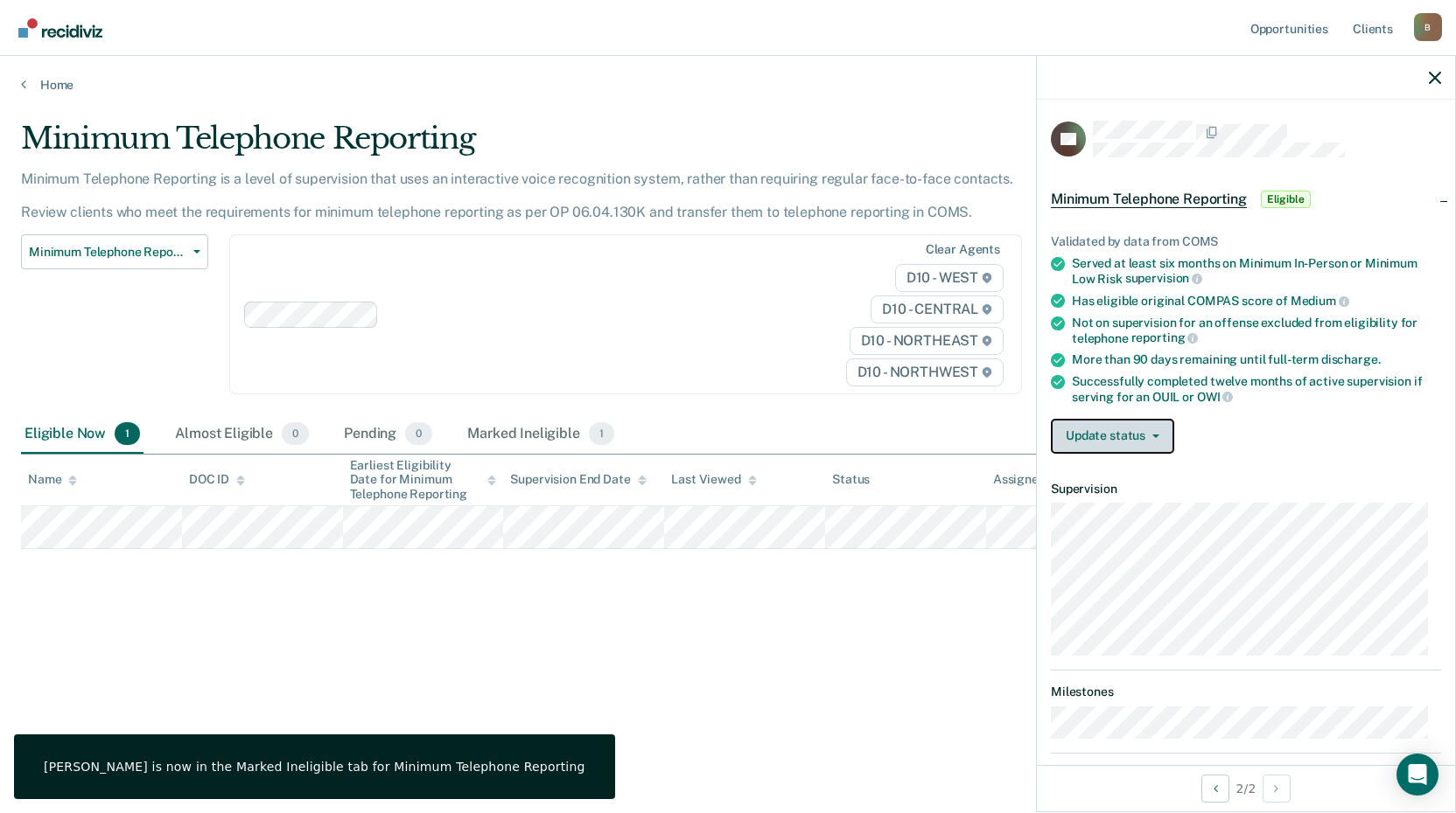
click at [1128, 424] on button "Update status" at bounding box center [1112, 435] width 123 height 35
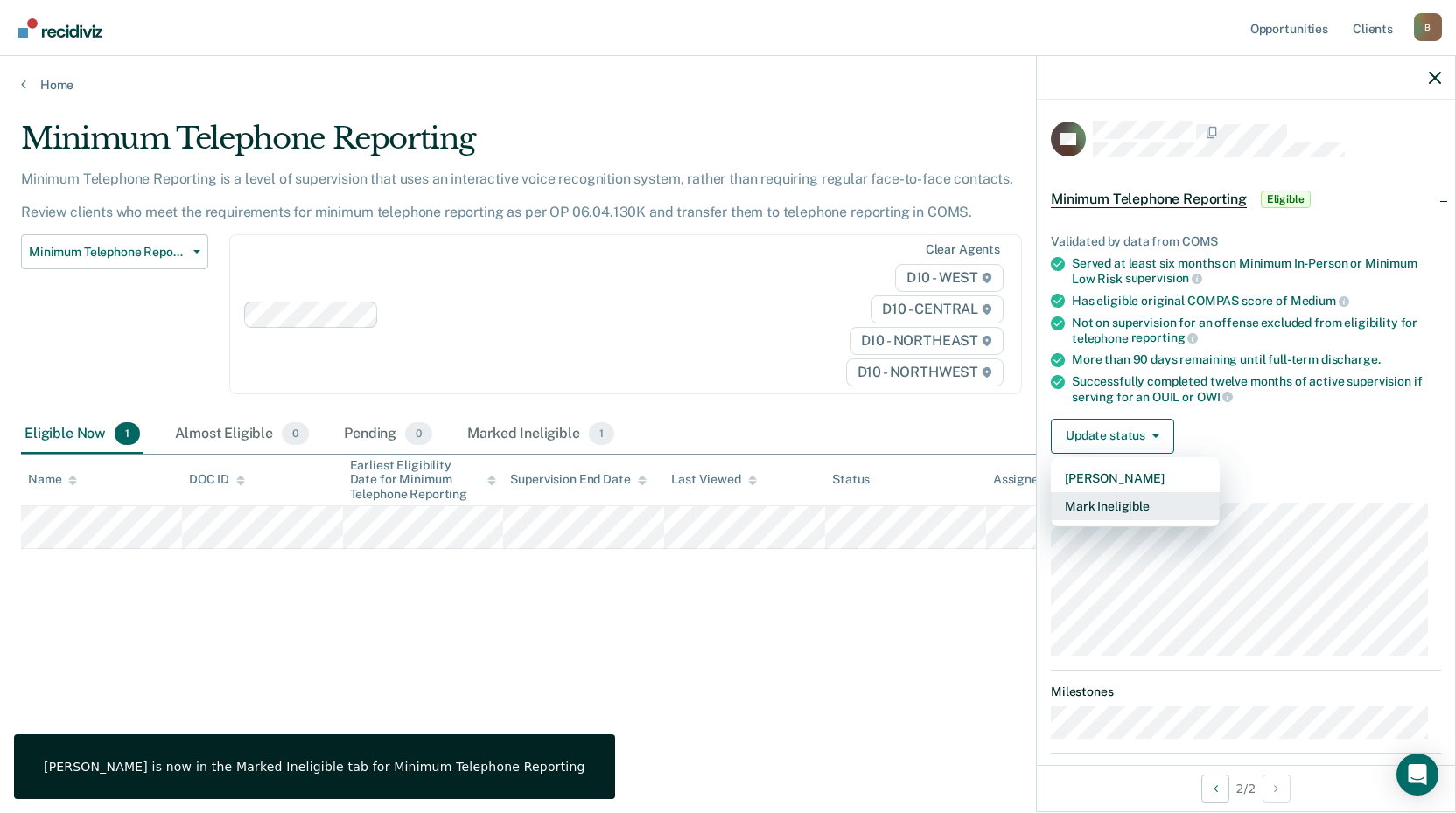
click at [1135, 503] on button "Mark Ineligible" at bounding box center [1135, 506] width 169 height 28
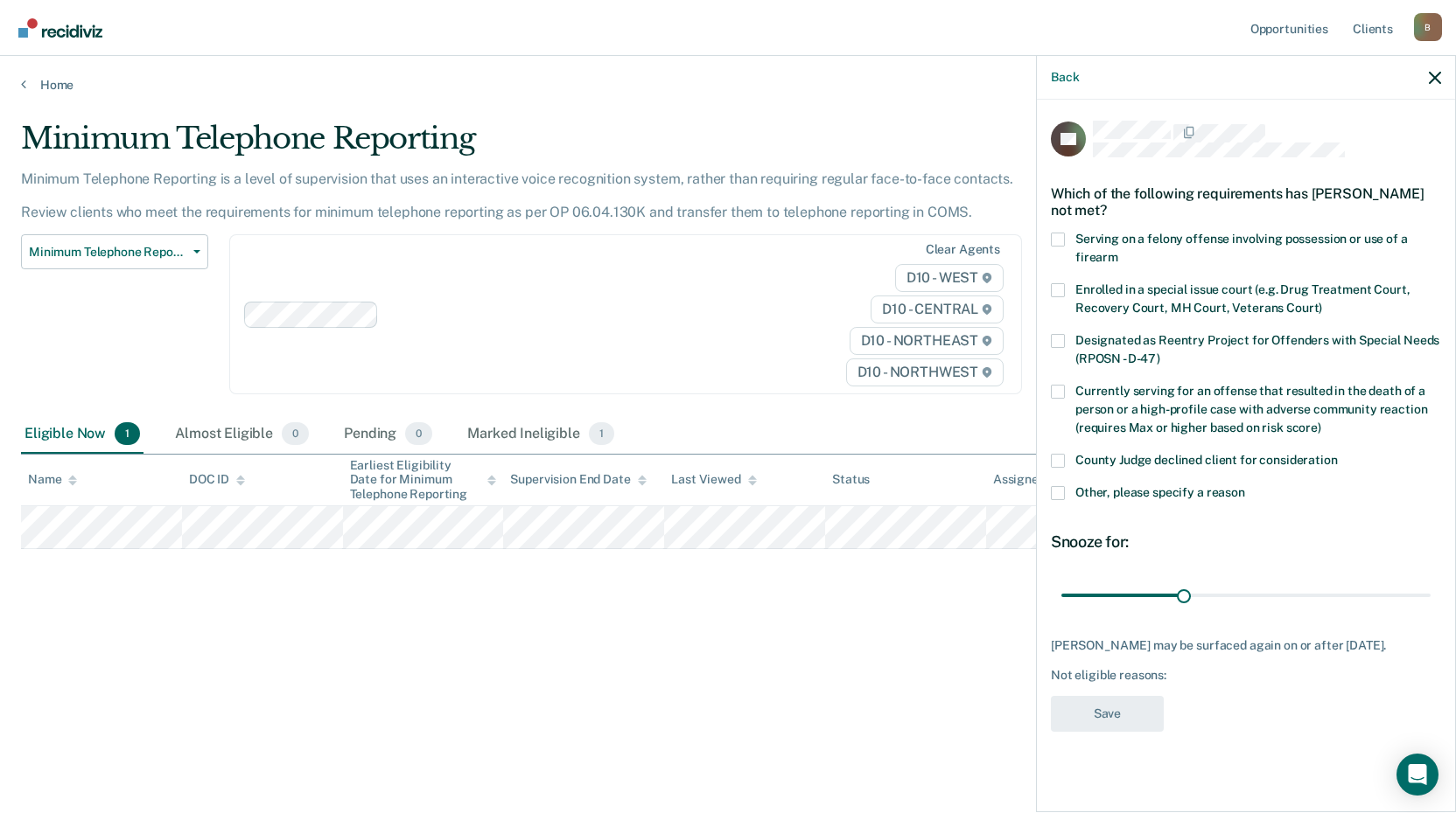
click at [1050, 486] on div "CP Which of the following requirements has [PERSON_NAME] not met? Serving on a …" at bounding box center [1246, 454] width 419 height 709
click at [1059, 491] on span at bounding box center [1058, 493] width 14 height 14
click at [1245, 486] on input "Other, please specify a reason" at bounding box center [1245, 486] width 0 height 0
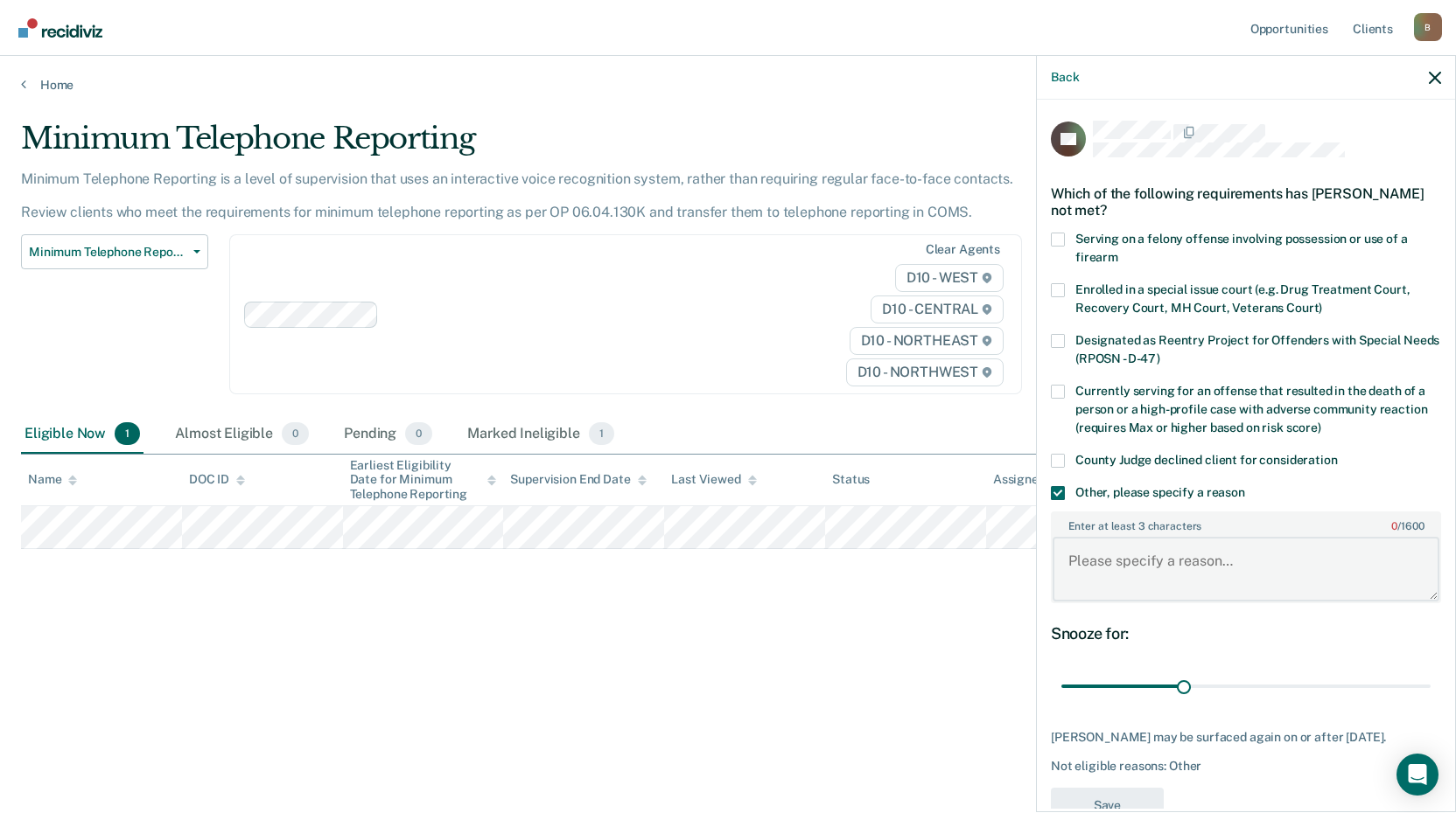
click at [1135, 591] on textarea "Enter at least 3 characters 0 / 1600" at bounding box center [1245, 569] width 387 height 65
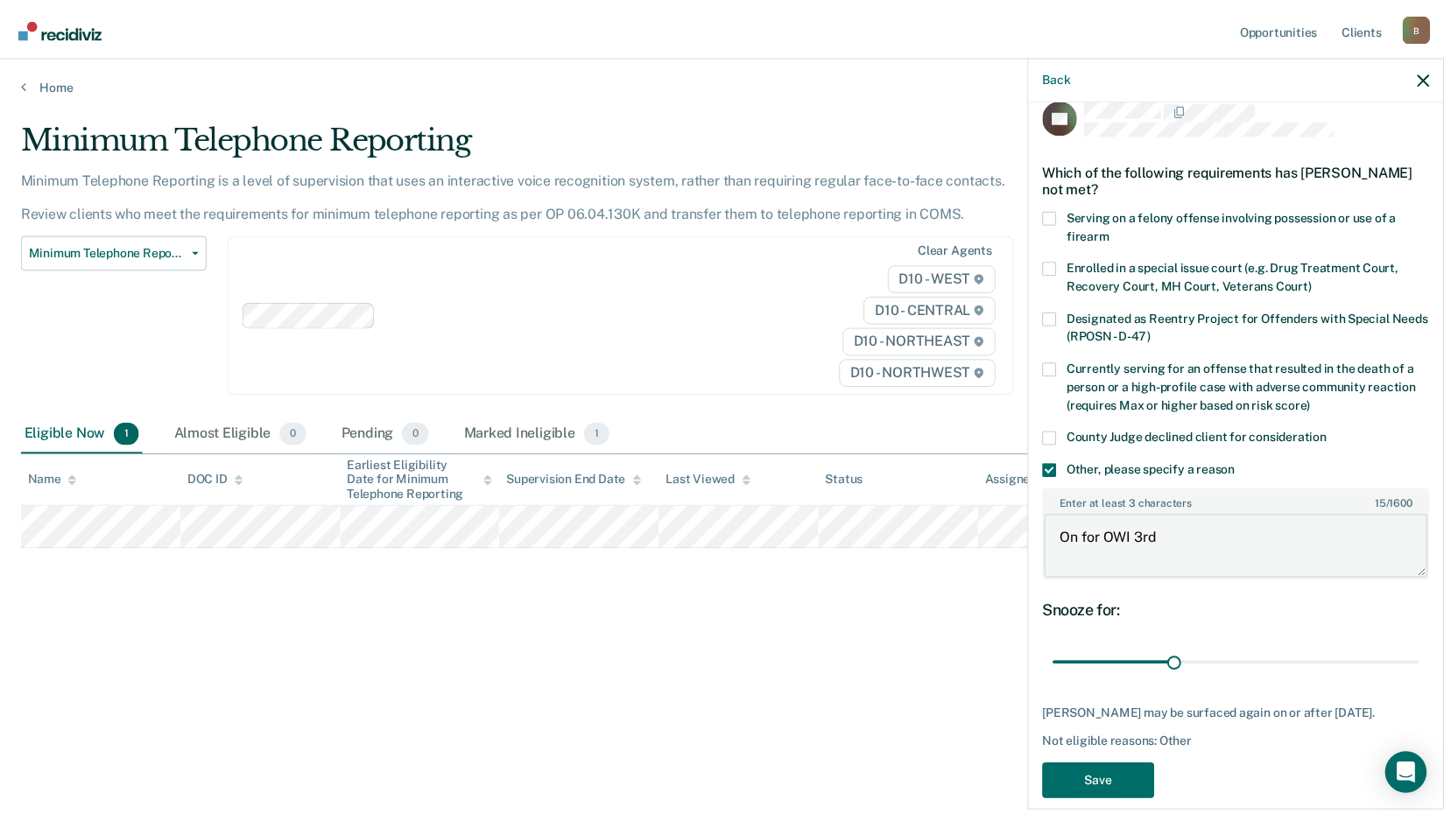
scroll to position [45, 0]
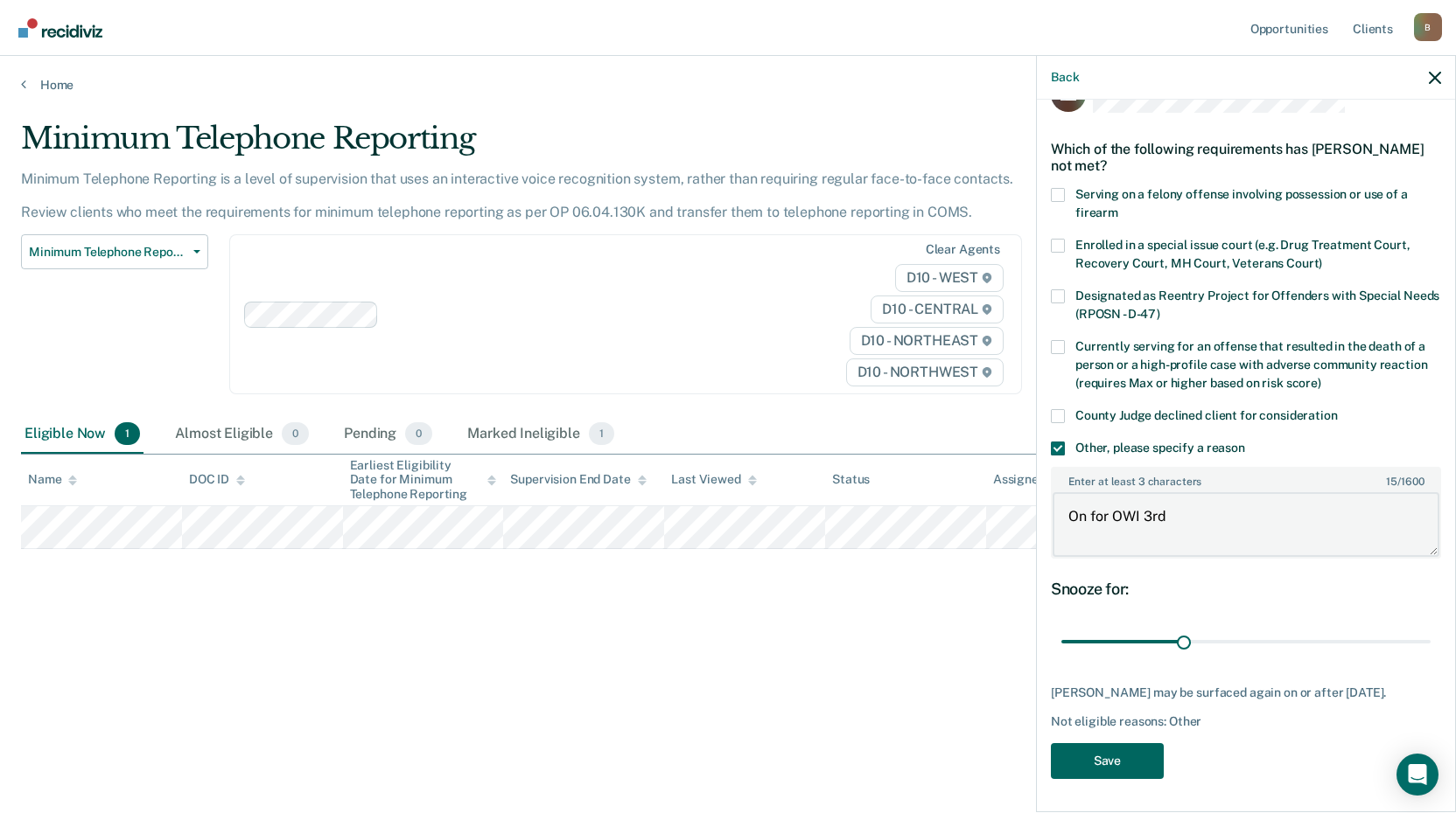
type textarea "On for OWI 3rd"
click at [1125, 768] on button "Save" at bounding box center [1107, 761] width 113 height 36
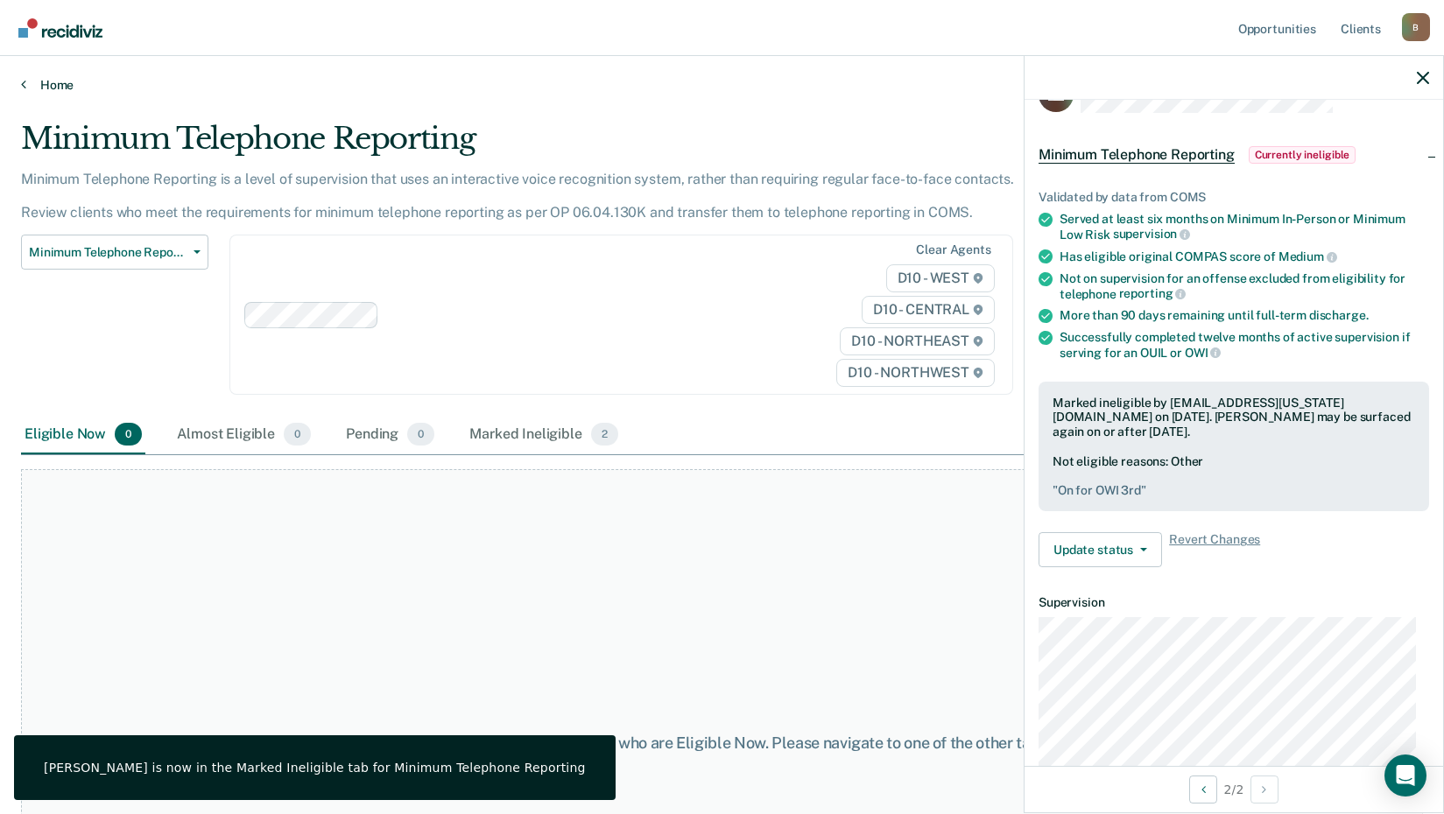
click at [48, 80] on link "Home" at bounding box center [722, 85] width 1402 height 16
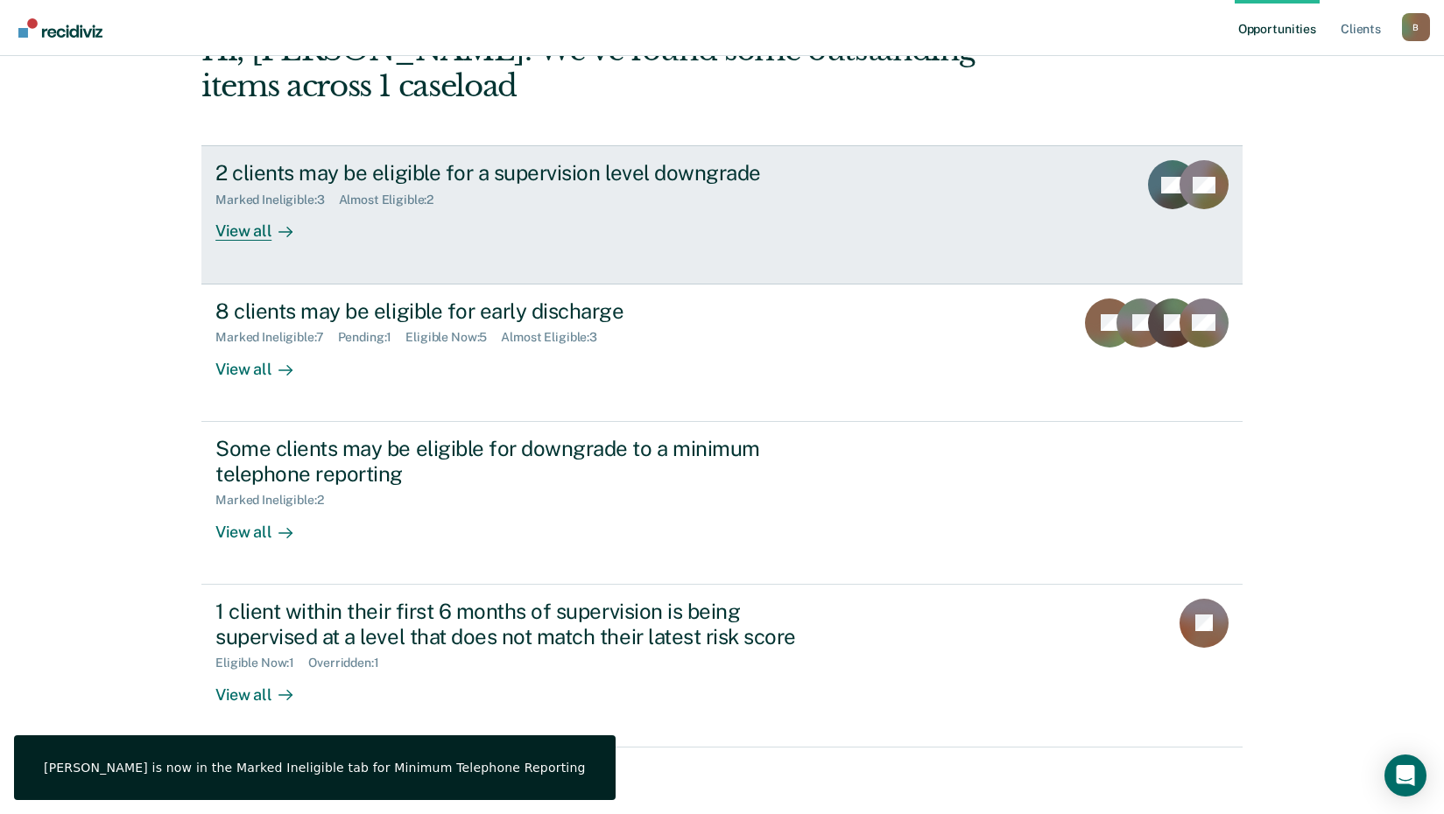
scroll to position [243, 0]
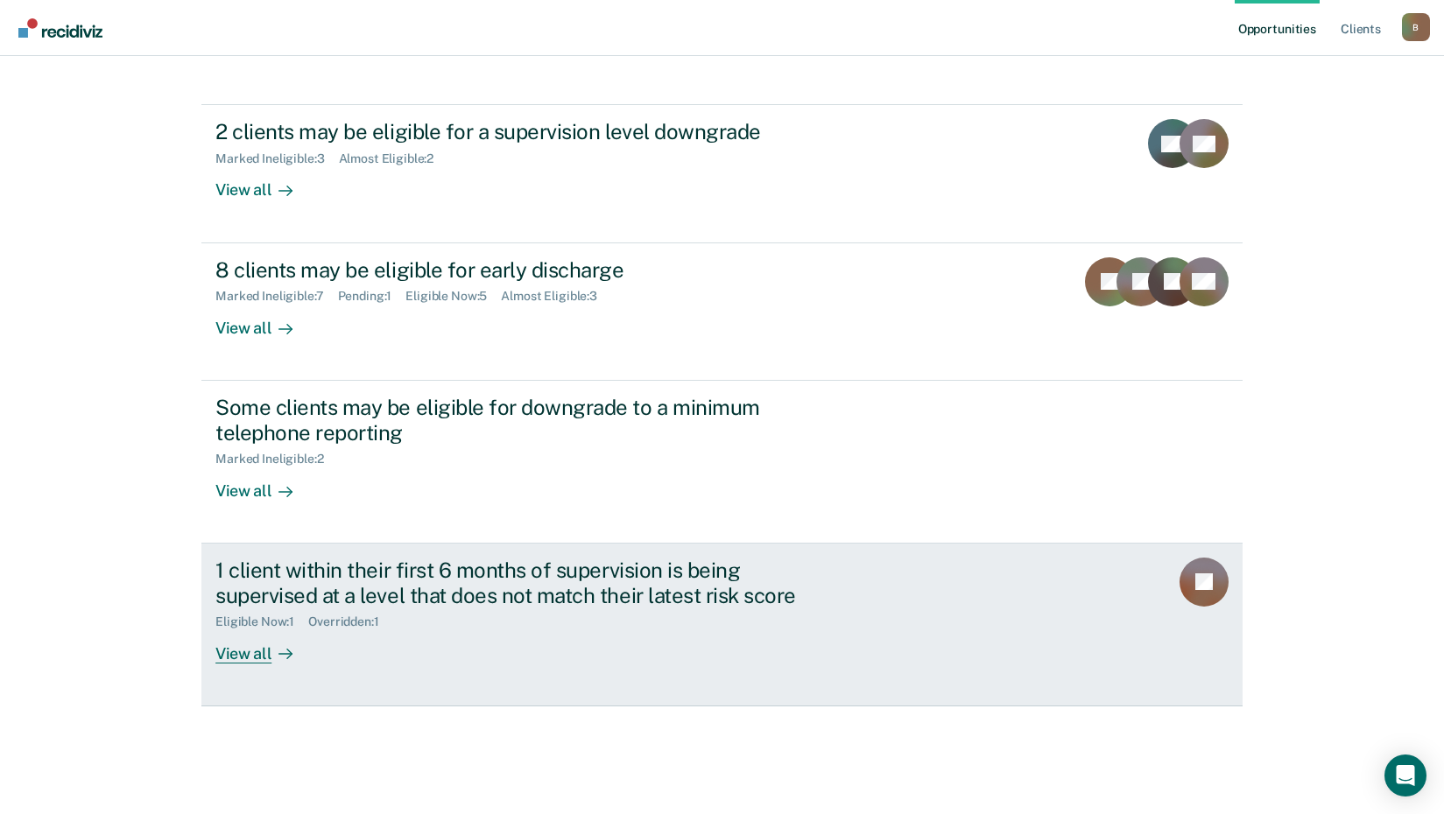
click at [251, 644] on div "View all" at bounding box center [264, 647] width 98 height 34
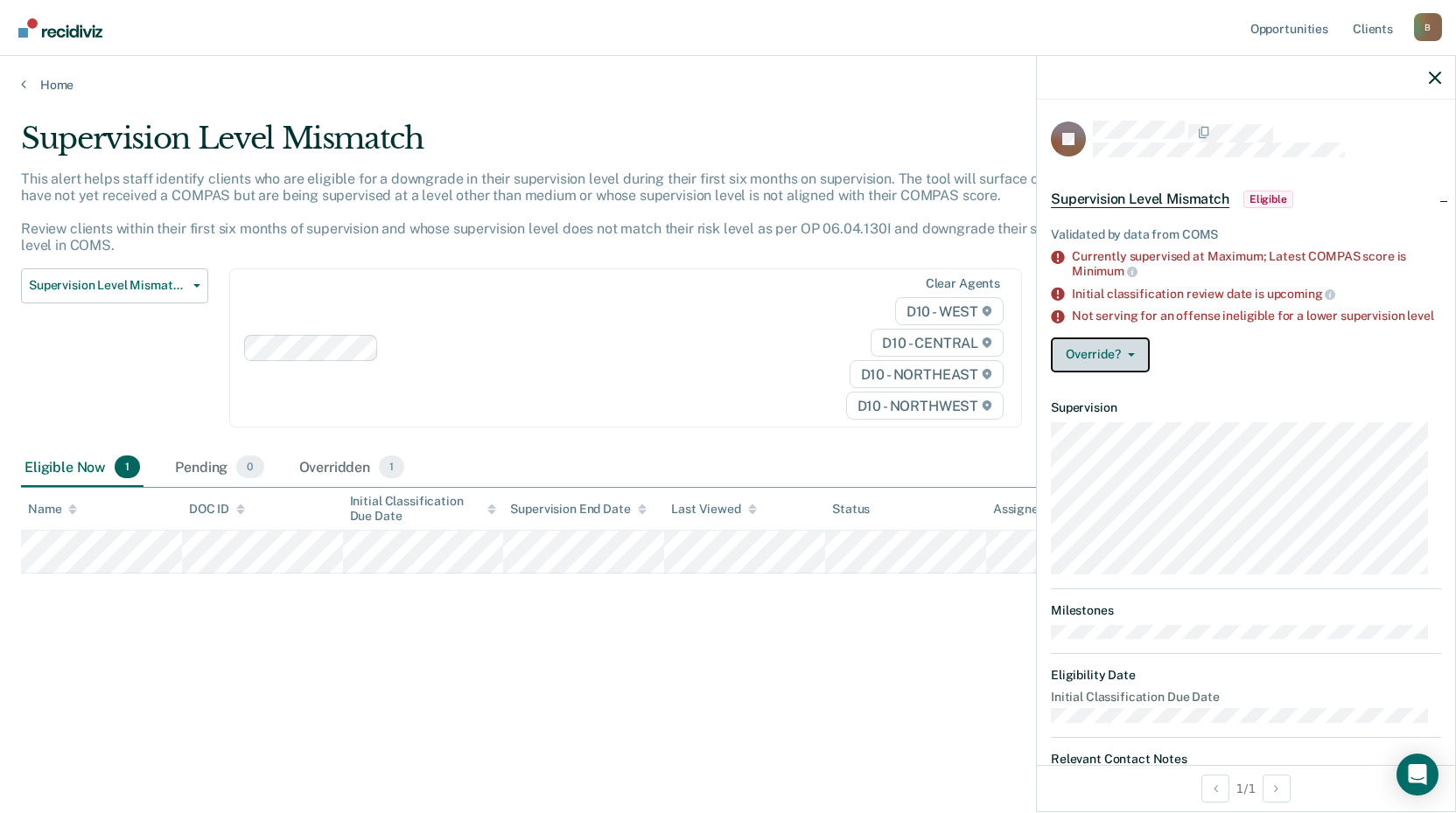
click at [1114, 355] on button "Override?" at bounding box center [1100, 355] width 99 height 35
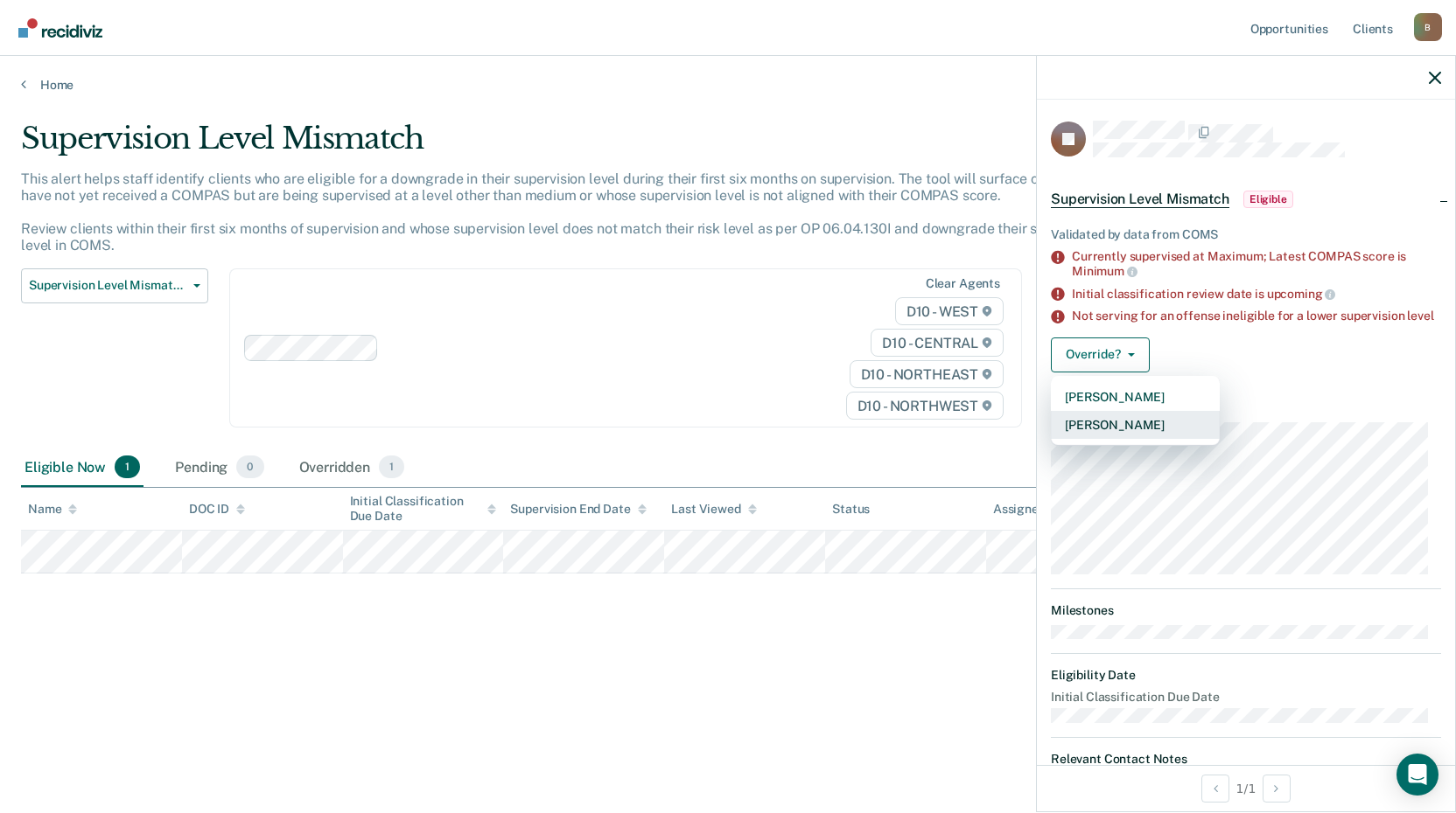
click at [1147, 439] on button "[PERSON_NAME]" at bounding box center [1135, 425] width 169 height 28
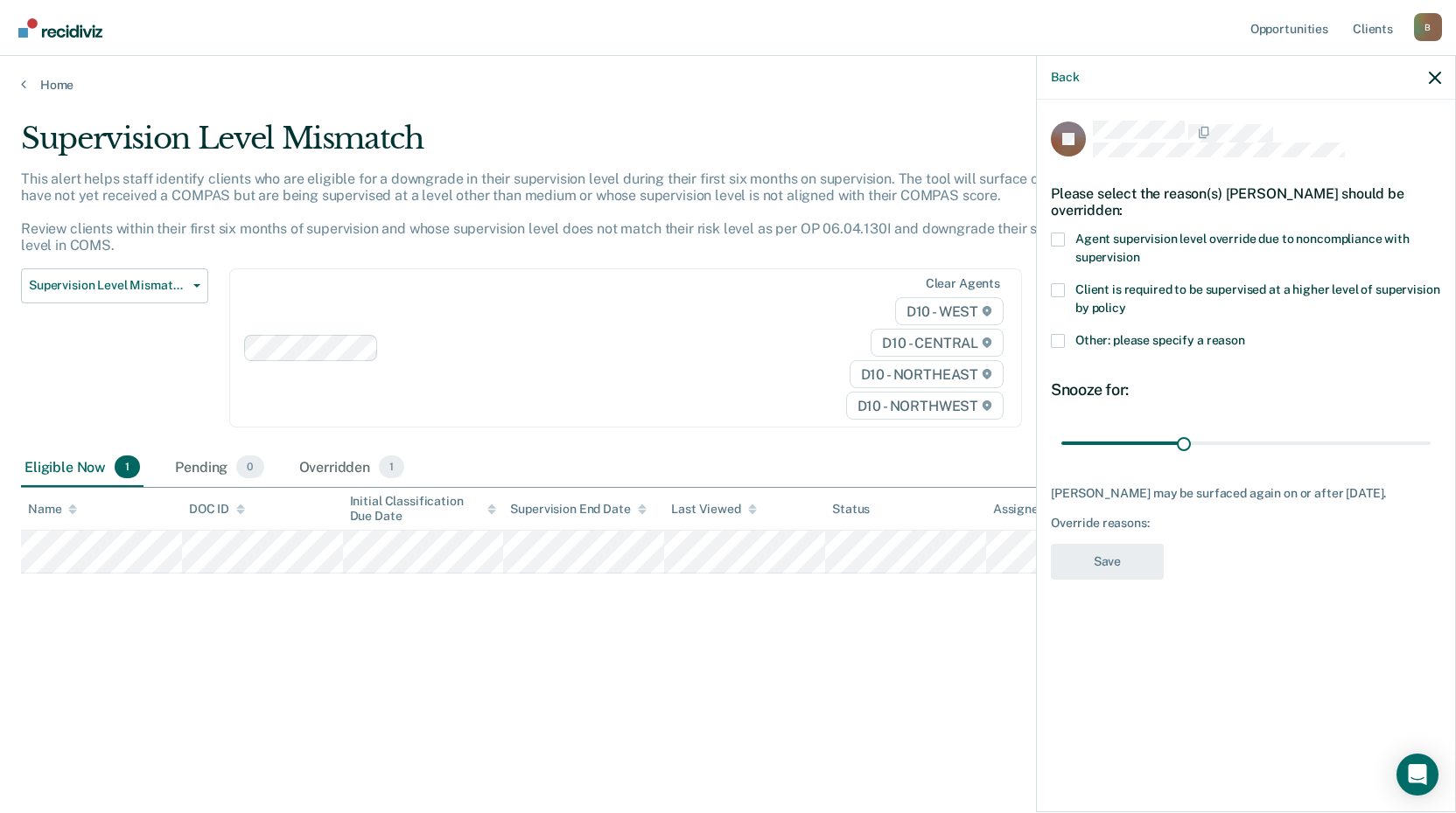
click at [1051, 336] on span at bounding box center [1058, 341] width 14 height 14
click at [1245, 334] on input "Other: please specify a reason" at bounding box center [1245, 334] width 0 height 0
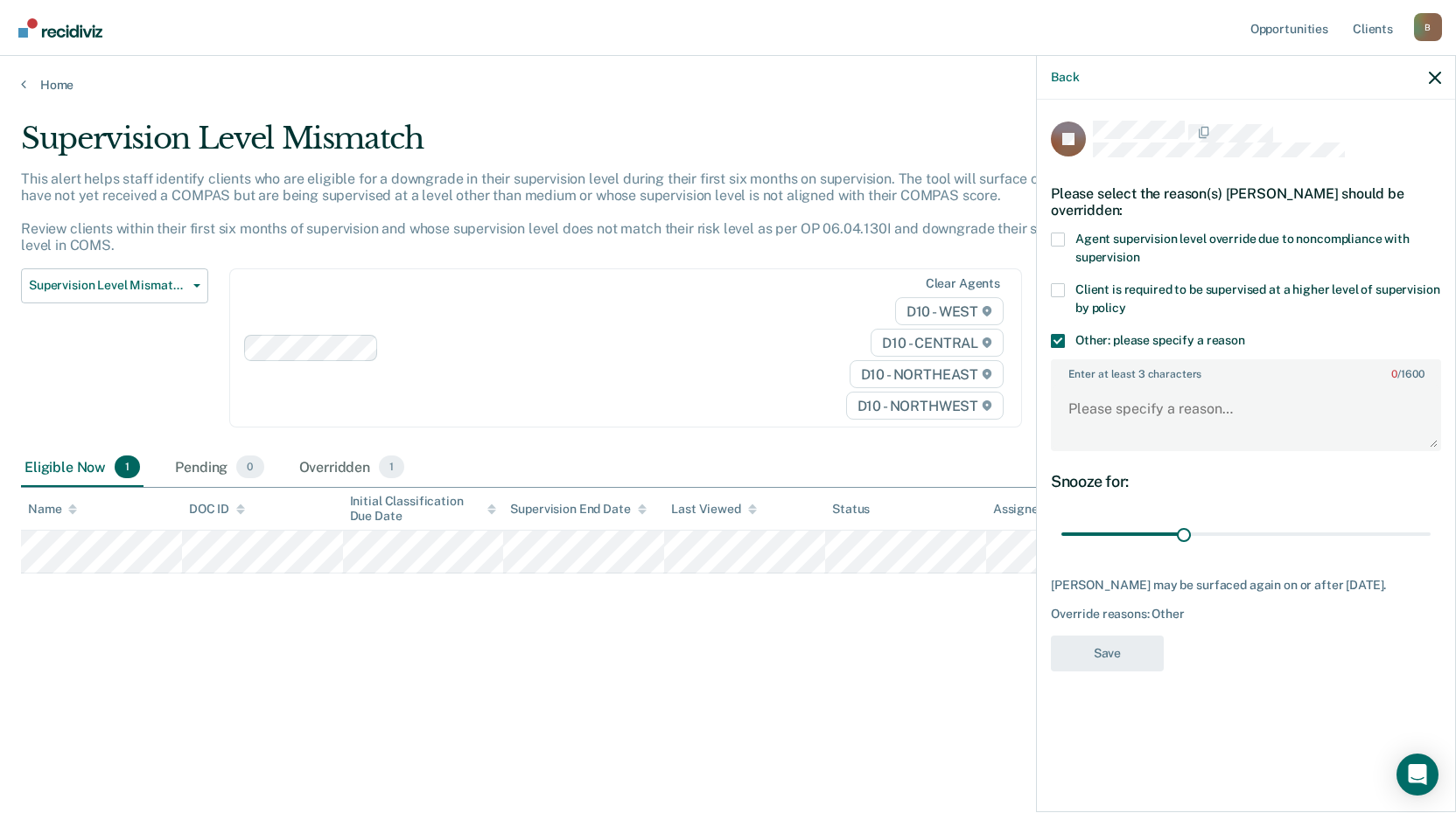
click at [1060, 289] on span at bounding box center [1058, 291] width 14 height 14
click at [1126, 302] on input "Client is required to be supervised at a higher level of supervision by policy" at bounding box center [1126, 302] width 0 height 0
click at [1132, 398] on textarea "Enter at least 3 characters 0 / 1600" at bounding box center [1245, 416] width 387 height 65
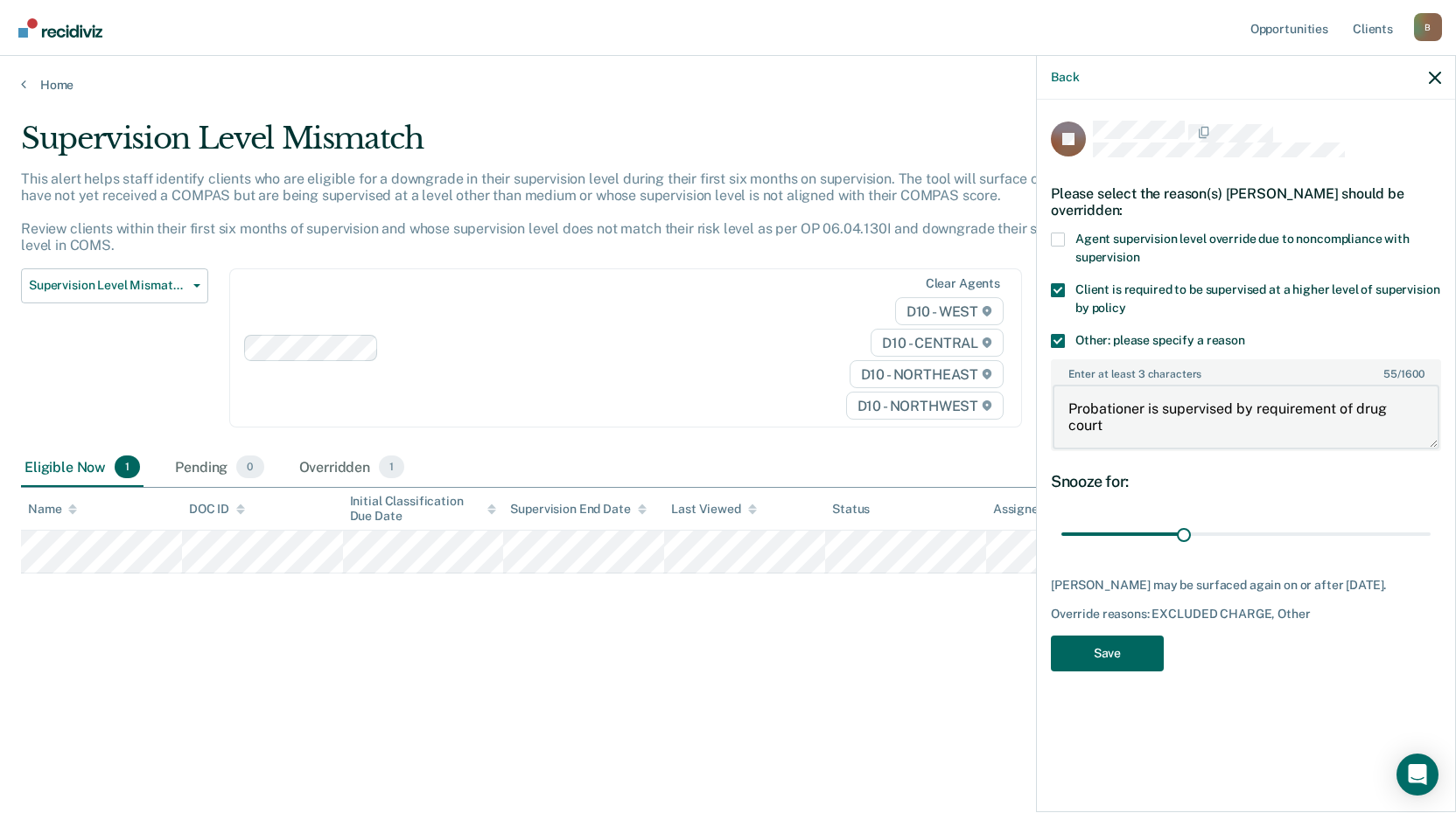
type textarea "Probationer is supervised by requirement of drug court"
click at [1118, 648] on button "Save" at bounding box center [1107, 654] width 113 height 36
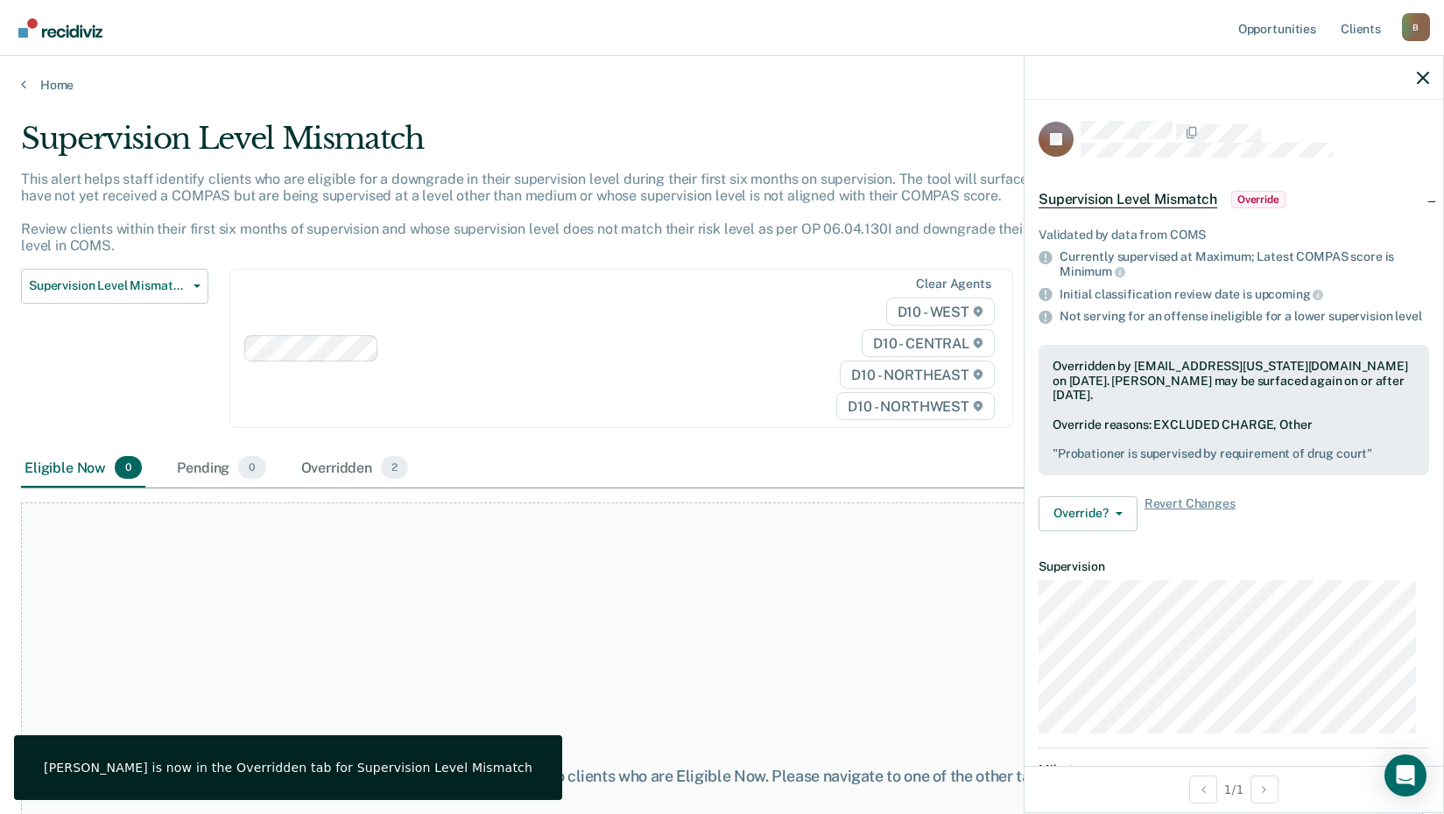
drag, startPoint x: 1419, startPoint y: 63, endPoint x: 1430, endPoint y: 75, distance: 16.1
click at [1420, 64] on div at bounding box center [1233, 78] width 419 height 44
click at [1432, 81] on div at bounding box center [1233, 78] width 419 height 44
click at [1425, 79] on icon "button" at bounding box center [1423, 78] width 12 height 12
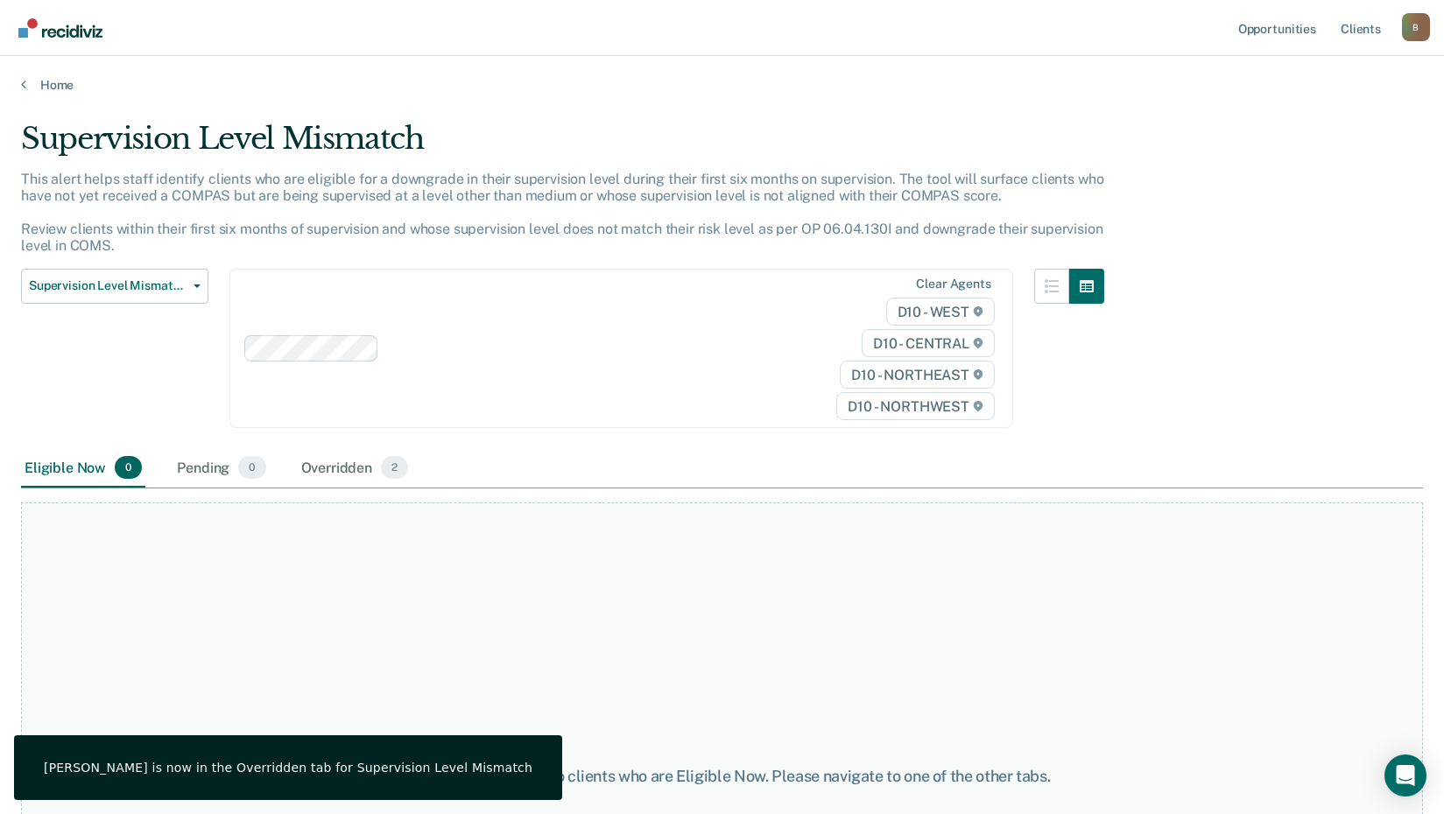
click at [1418, 34] on div "B" at bounding box center [1416, 27] width 28 height 28
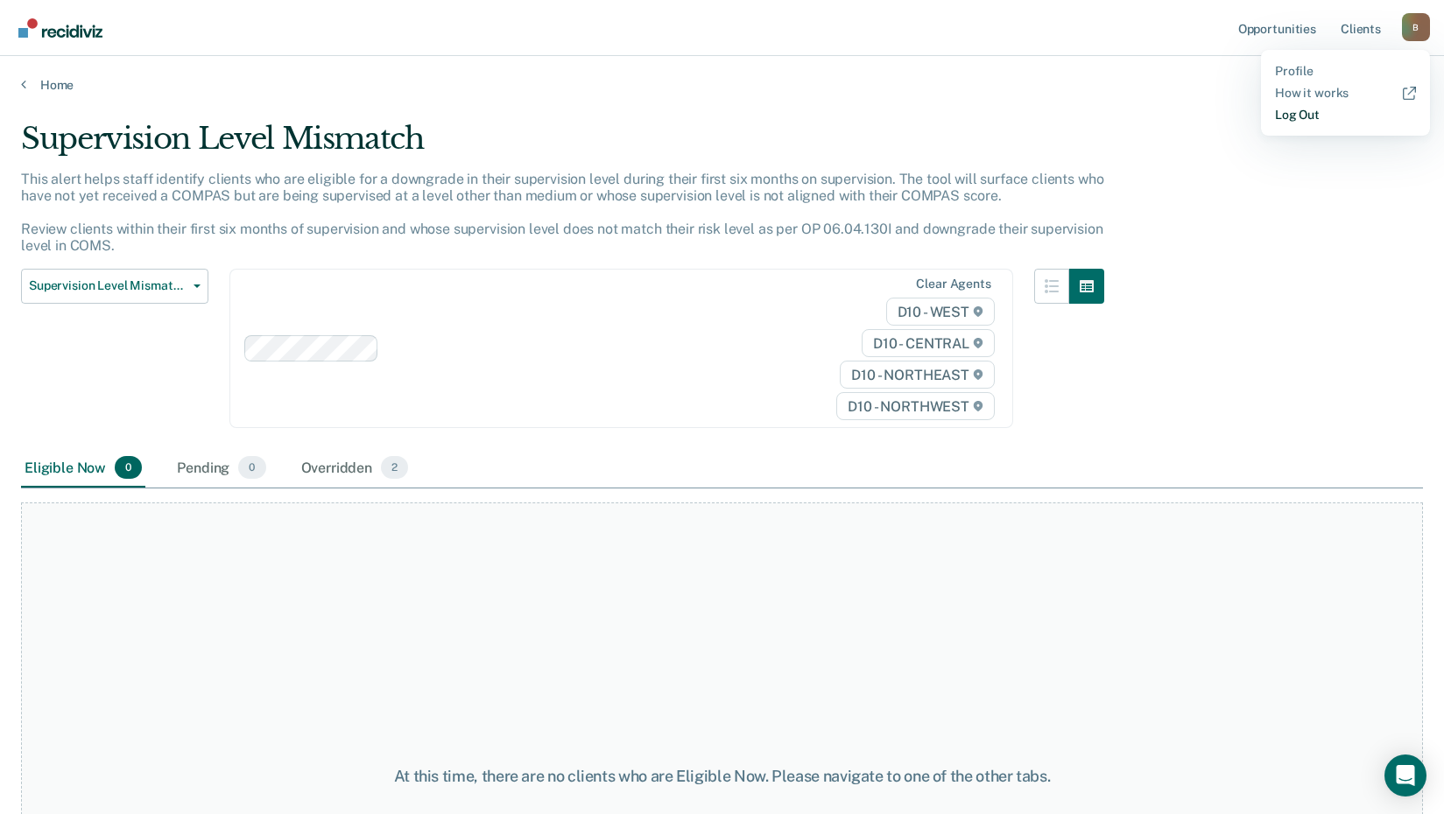
click at [1296, 110] on link "Log Out" at bounding box center [1345, 115] width 141 height 15
